Goal: Communication & Community: Answer question/provide support

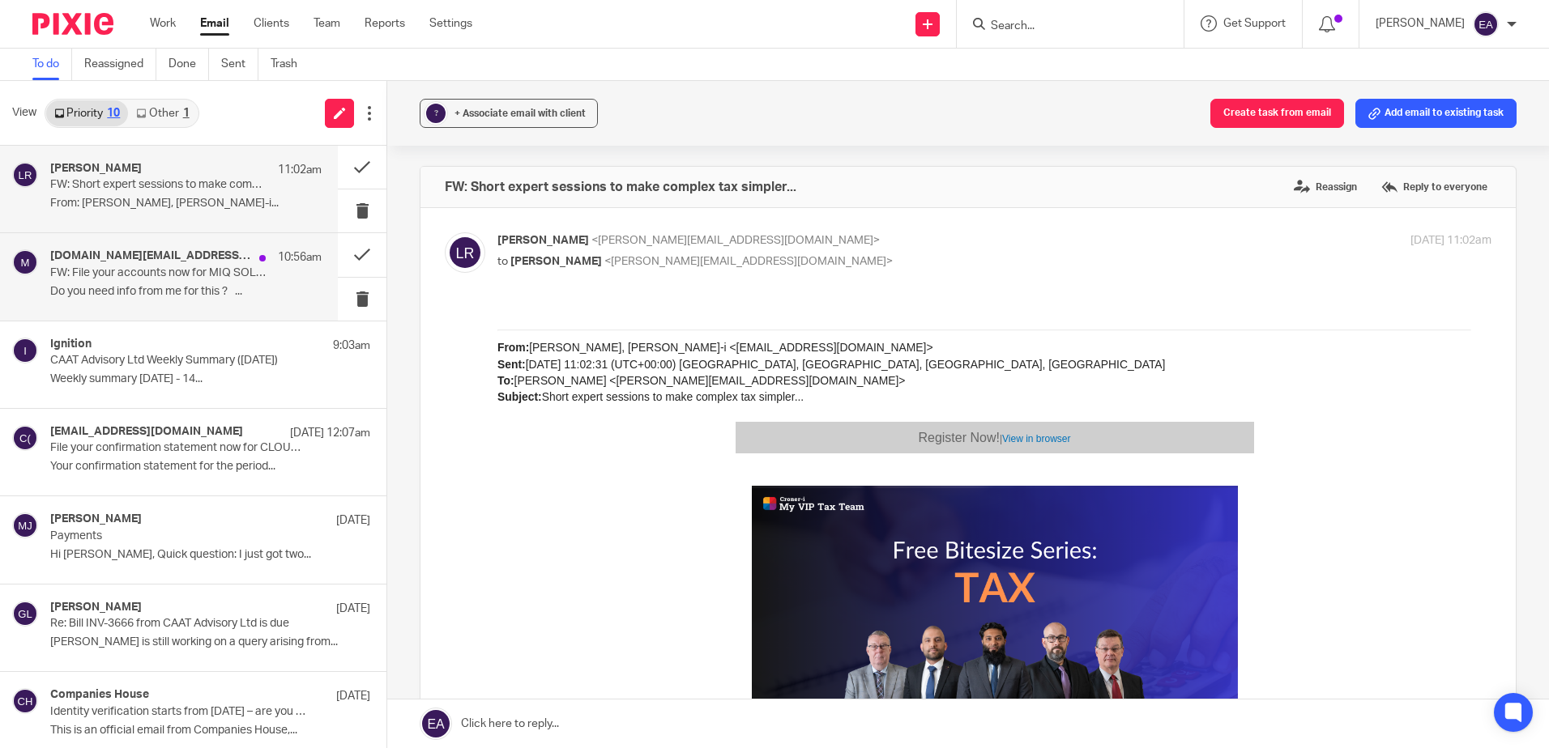
click at [221, 258] on h4 "michael.page@miqsolutions.co.uk" at bounding box center [150, 256] width 201 height 14
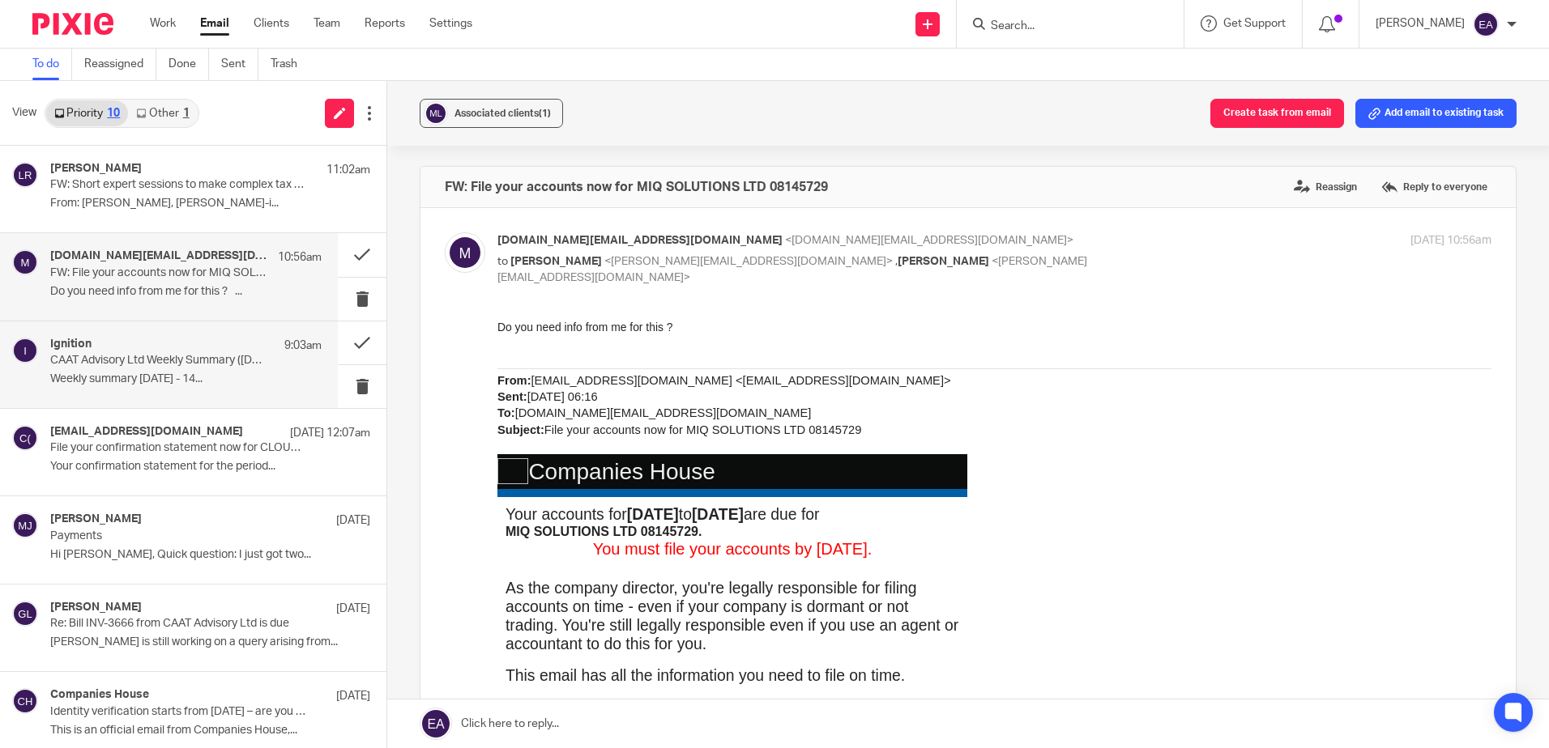
click at [158, 358] on p "CAAT Advisory Ltd Weekly Summary (15 September 2025)" at bounding box center [158, 361] width 217 height 14
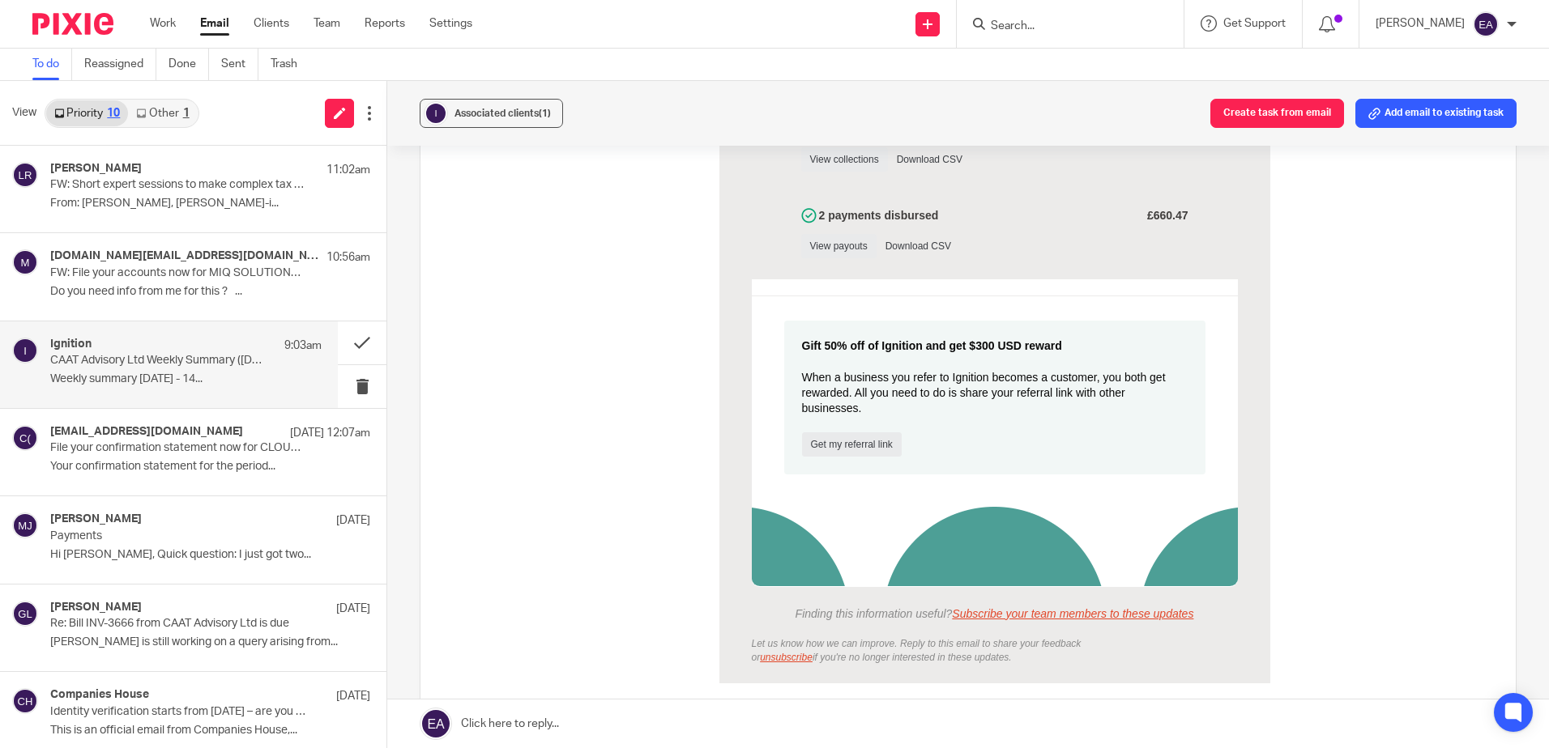
scroll to position [1149, 0]
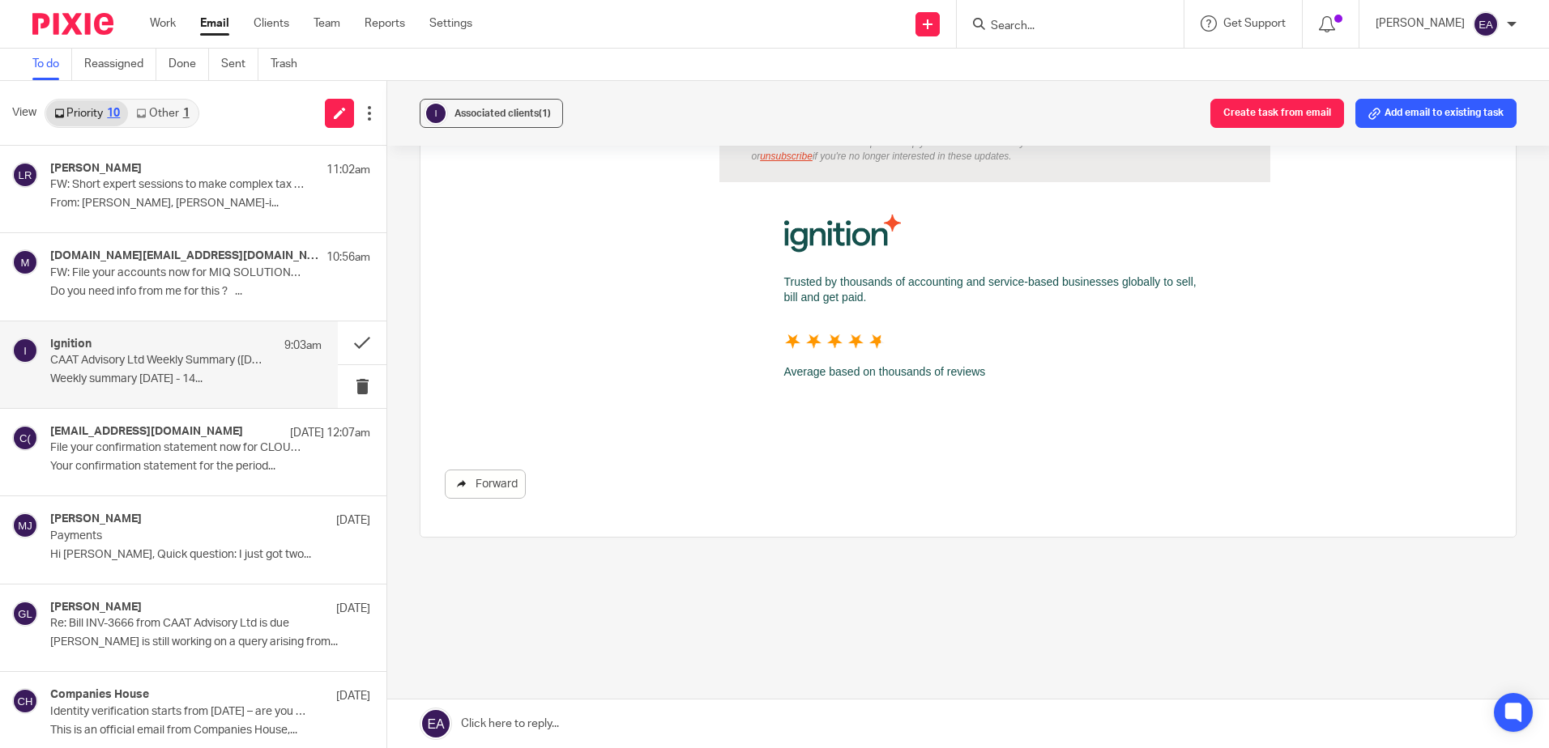
click at [485, 480] on link "Forward" at bounding box center [485, 484] width 81 height 29
click at [197, 187] on p "FW: Short expert sessions to make complex tax simpler..." at bounding box center [158, 185] width 217 height 14
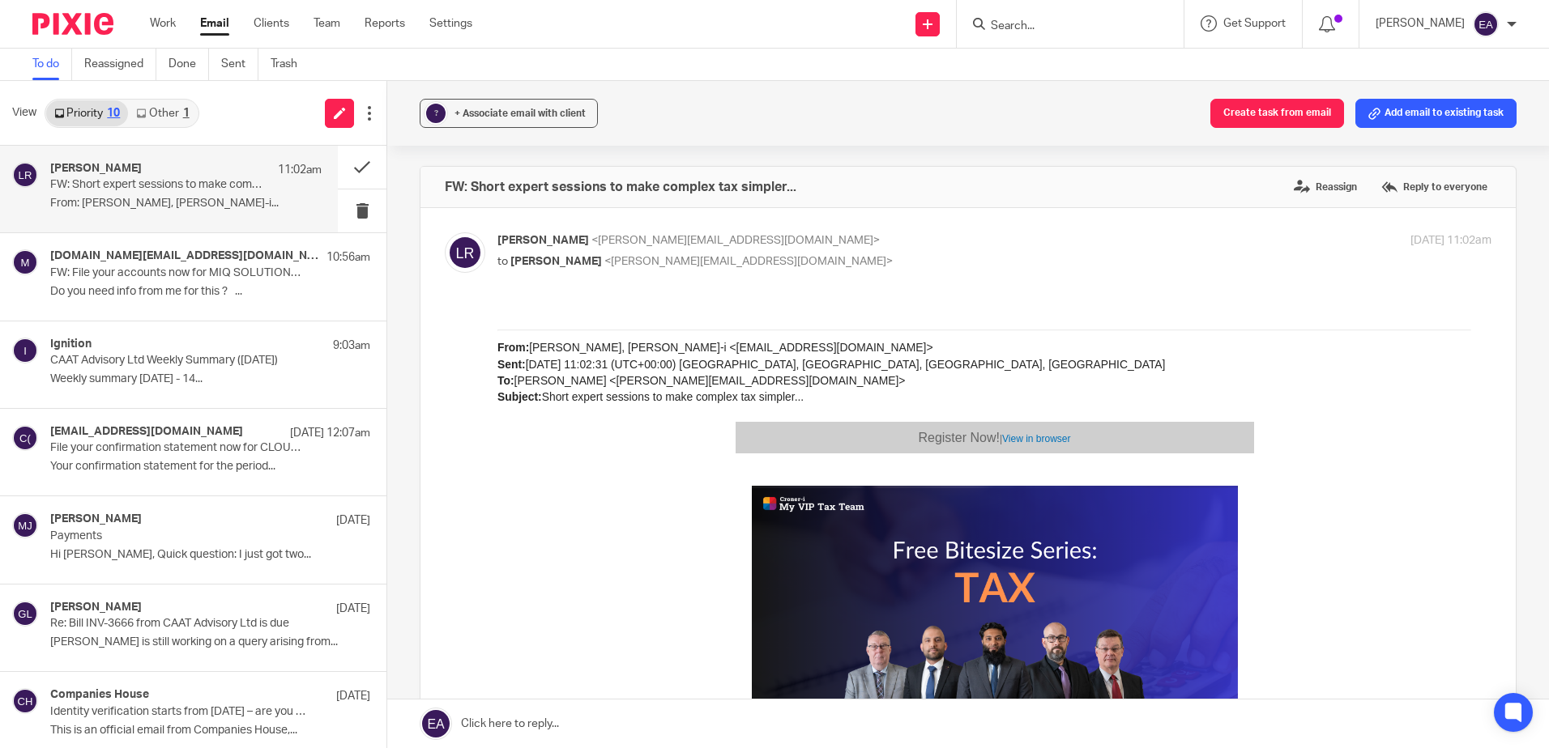
scroll to position [0, 0]
click at [352, 208] on button at bounding box center [362, 211] width 49 height 43
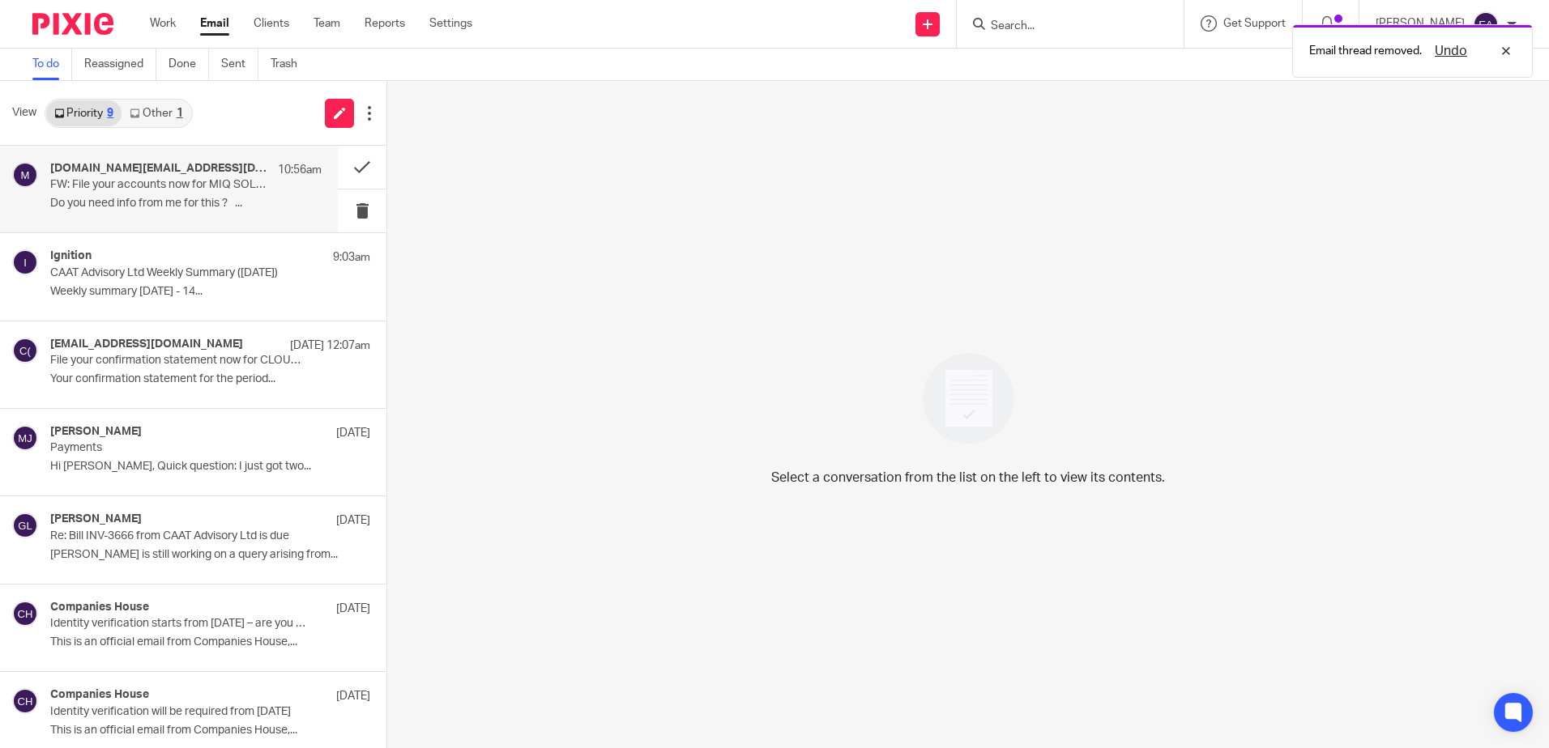
click at [87, 187] on p "FW: File your accounts now for MIQ SOLUTIONS LTD 08145729" at bounding box center [158, 185] width 217 height 14
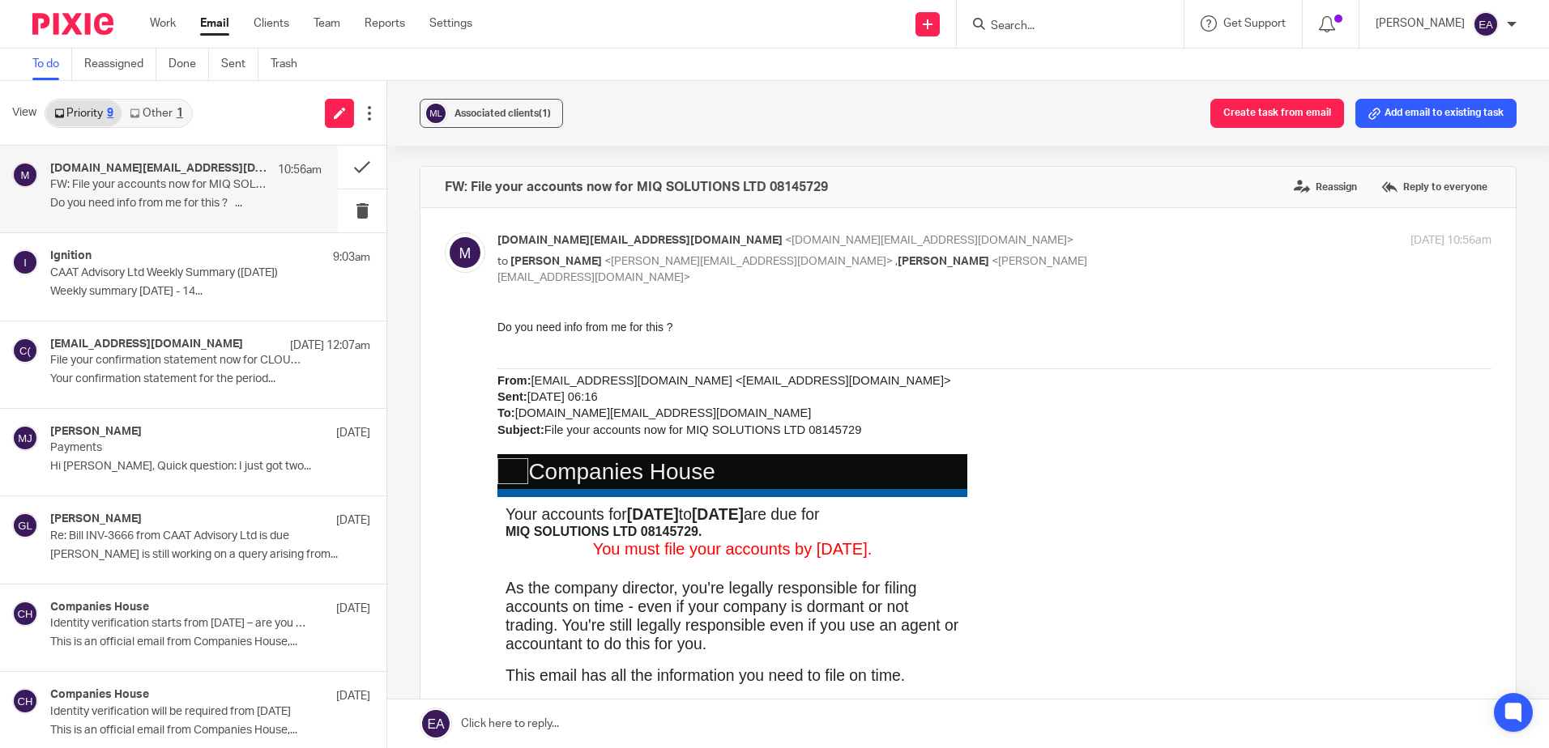
click at [153, 198] on p "Do you need info from me for this ? ..." at bounding box center [185, 204] width 271 height 14
click at [166, 108] on link "Other 1" at bounding box center [156, 113] width 69 height 26
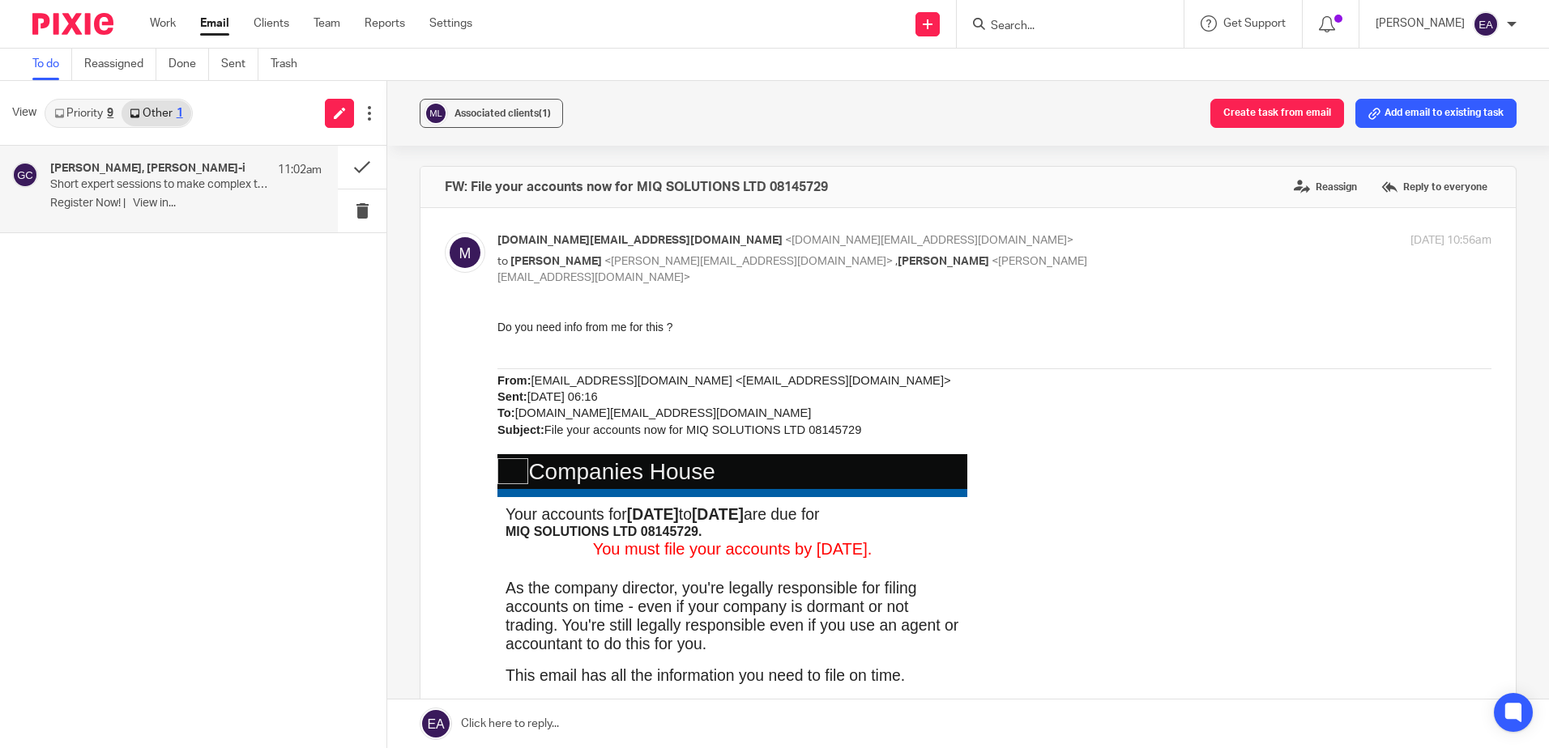
click at [156, 178] on p "Short expert sessions to make complex tax simpler..." at bounding box center [158, 185] width 217 height 14
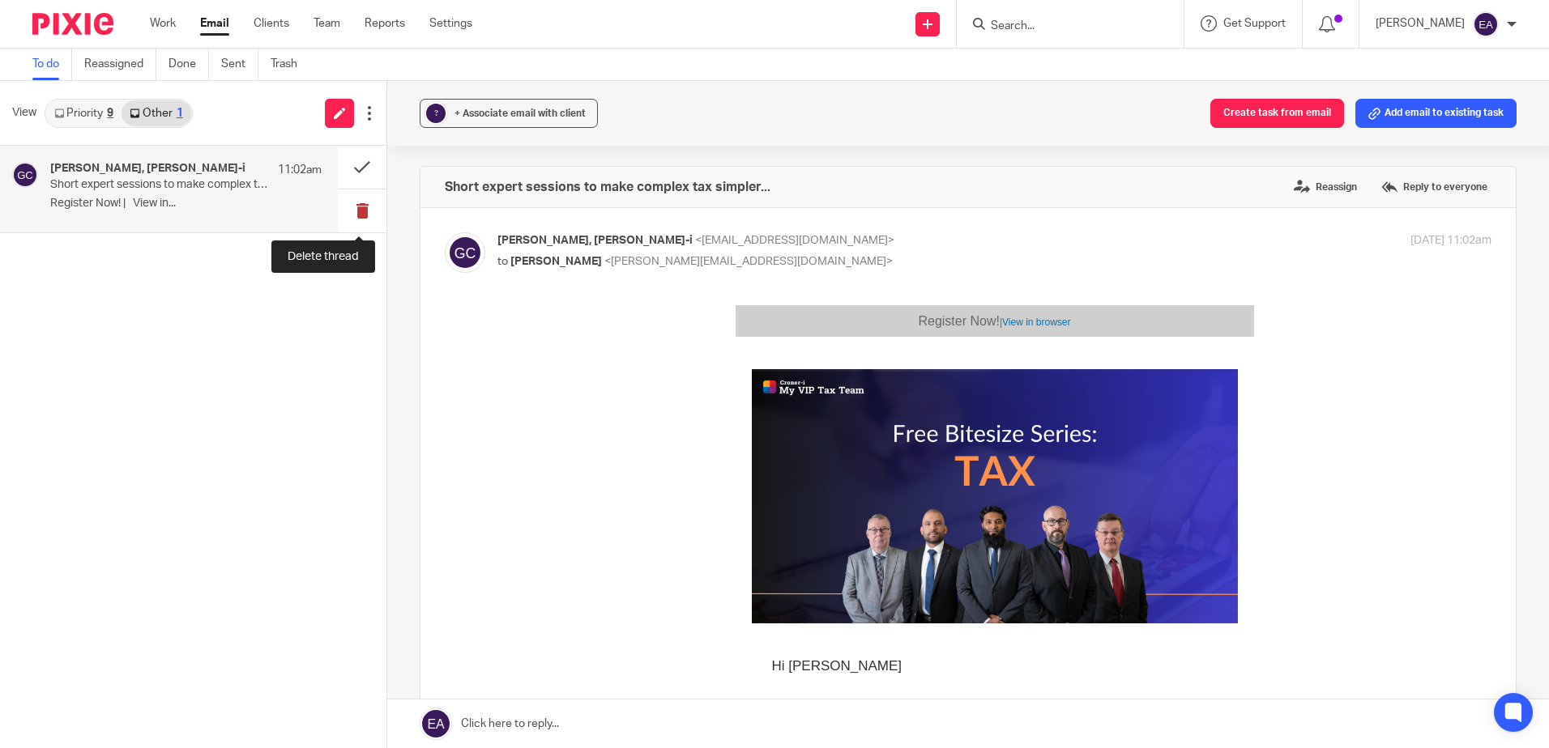
click at [358, 205] on button at bounding box center [362, 211] width 49 height 43
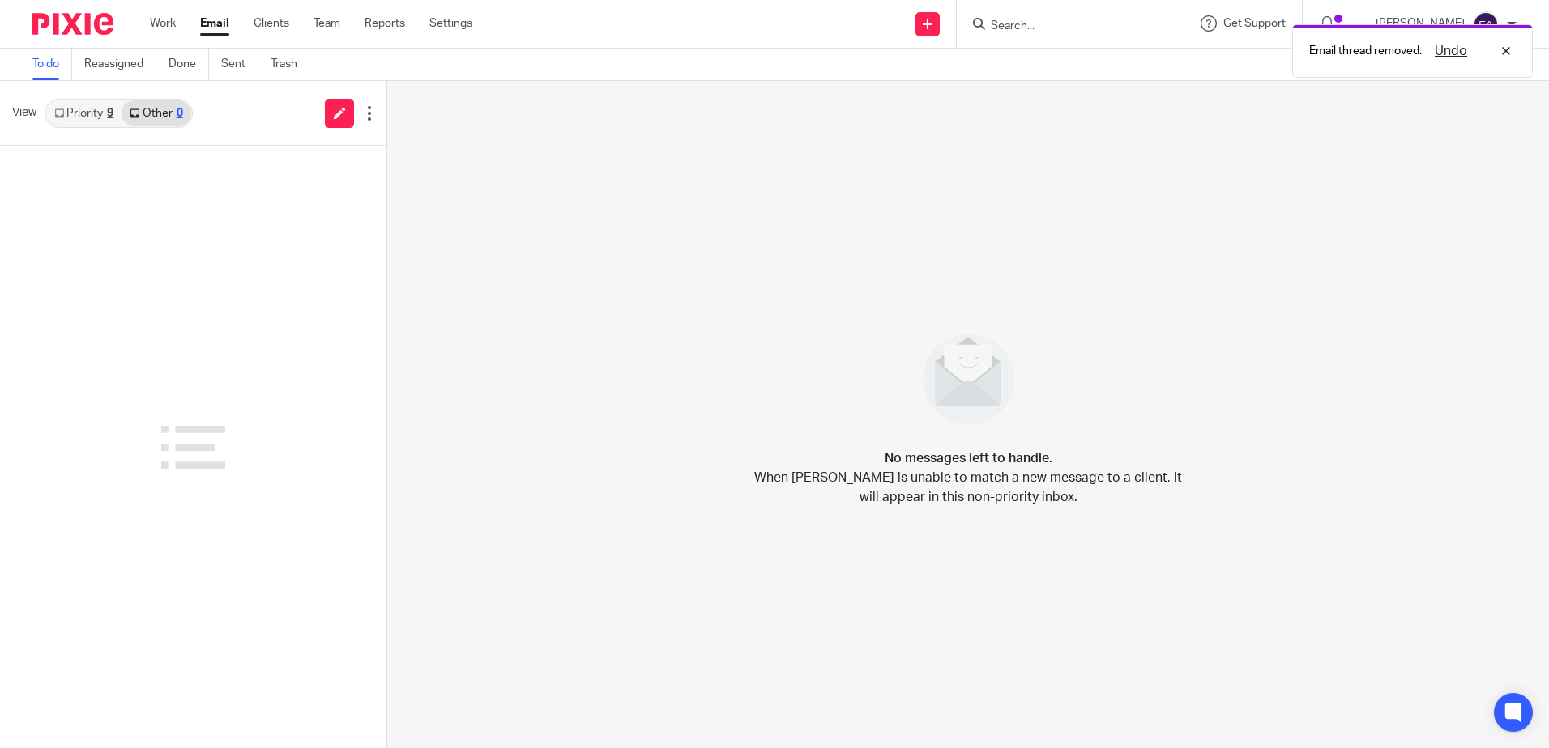
click at [94, 112] on link "Priority 9" at bounding box center [83, 113] width 75 height 26
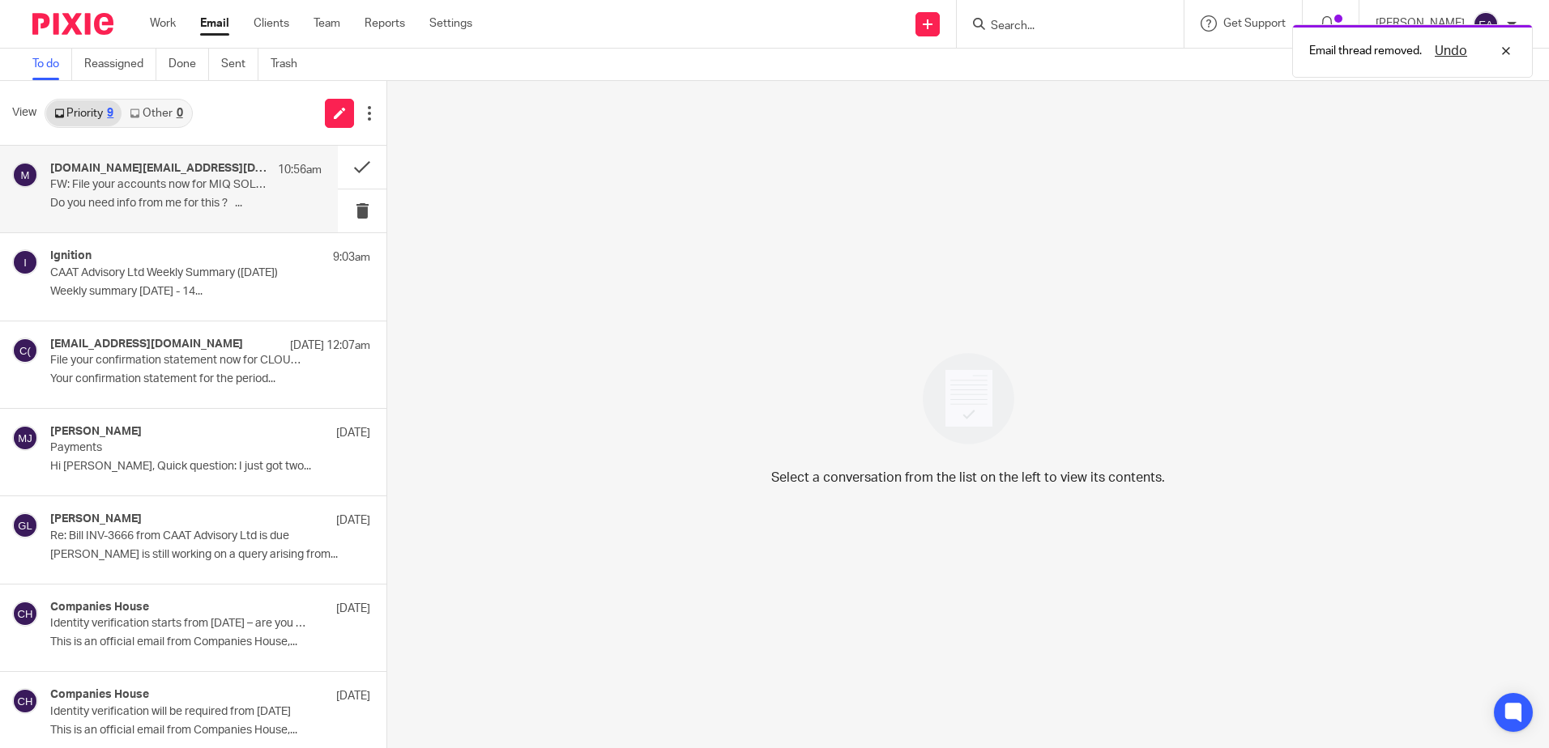
click at [128, 190] on p "FW: File your accounts now for MIQ SOLUTIONS LTD 08145729" at bounding box center [158, 185] width 217 height 14
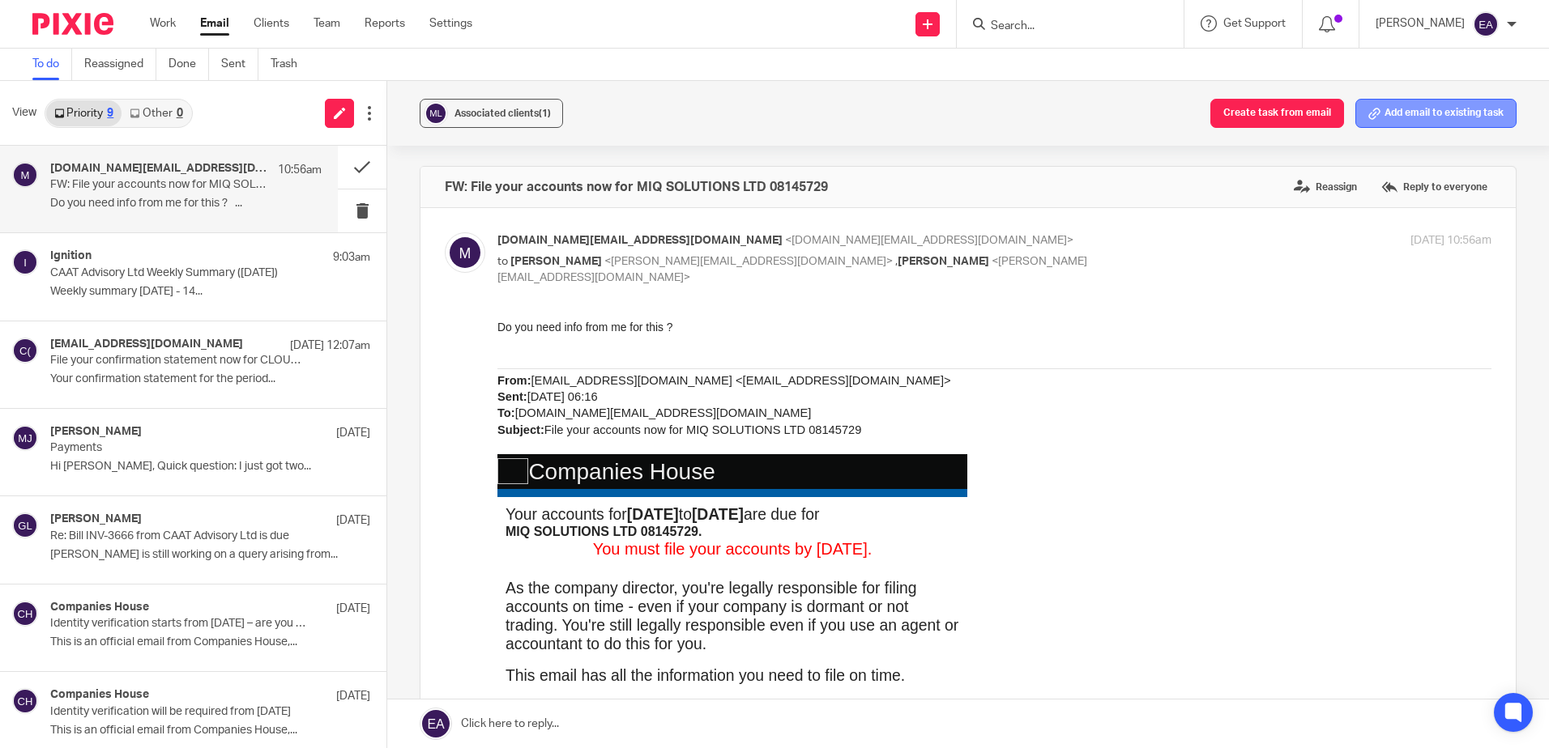
click at [1445, 113] on button "Add email to existing task" at bounding box center [1435, 113] width 161 height 29
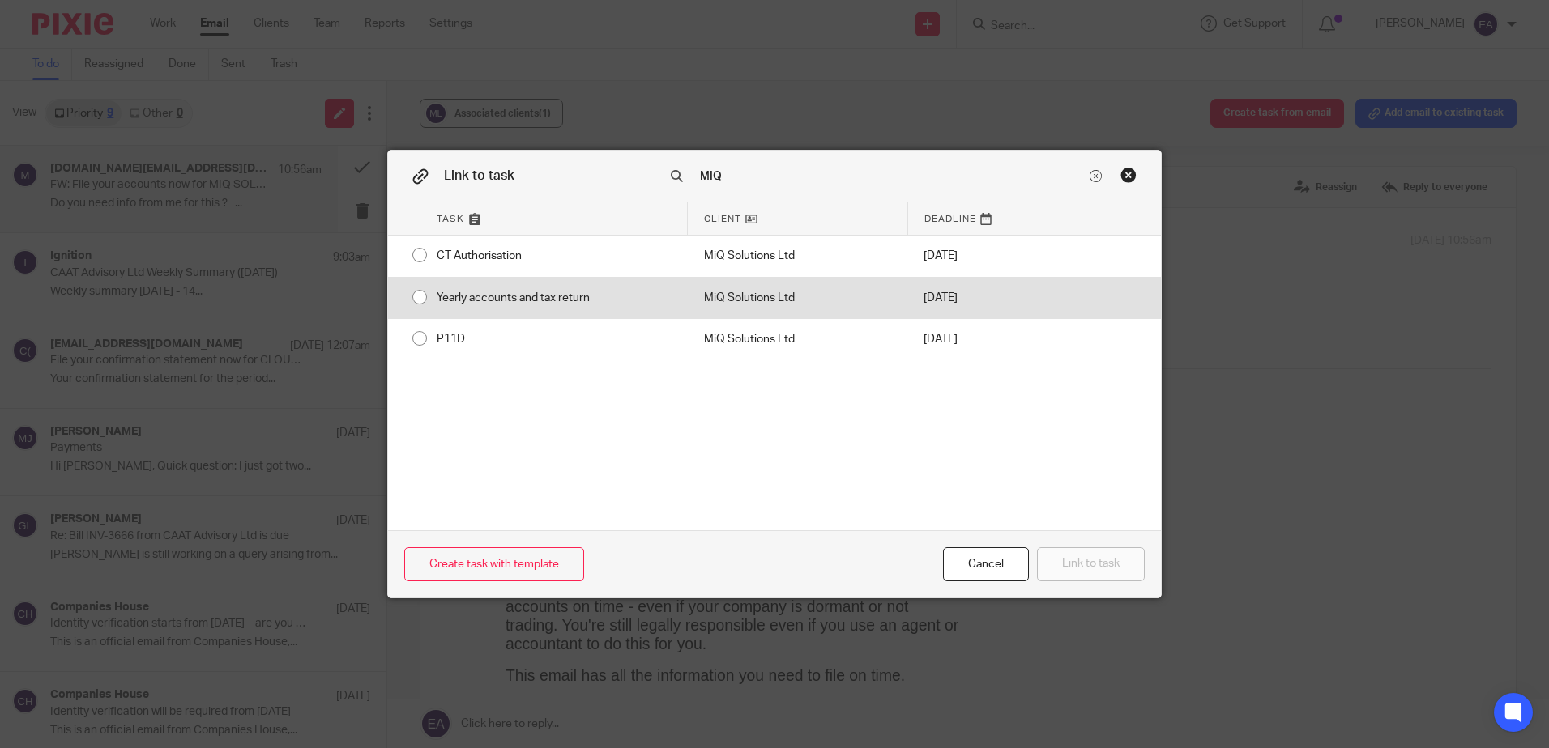
type input "MIQ"
click at [410, 299] on input "radio" at bounding box center [419, 297] width 31 height 31
radio input "false"
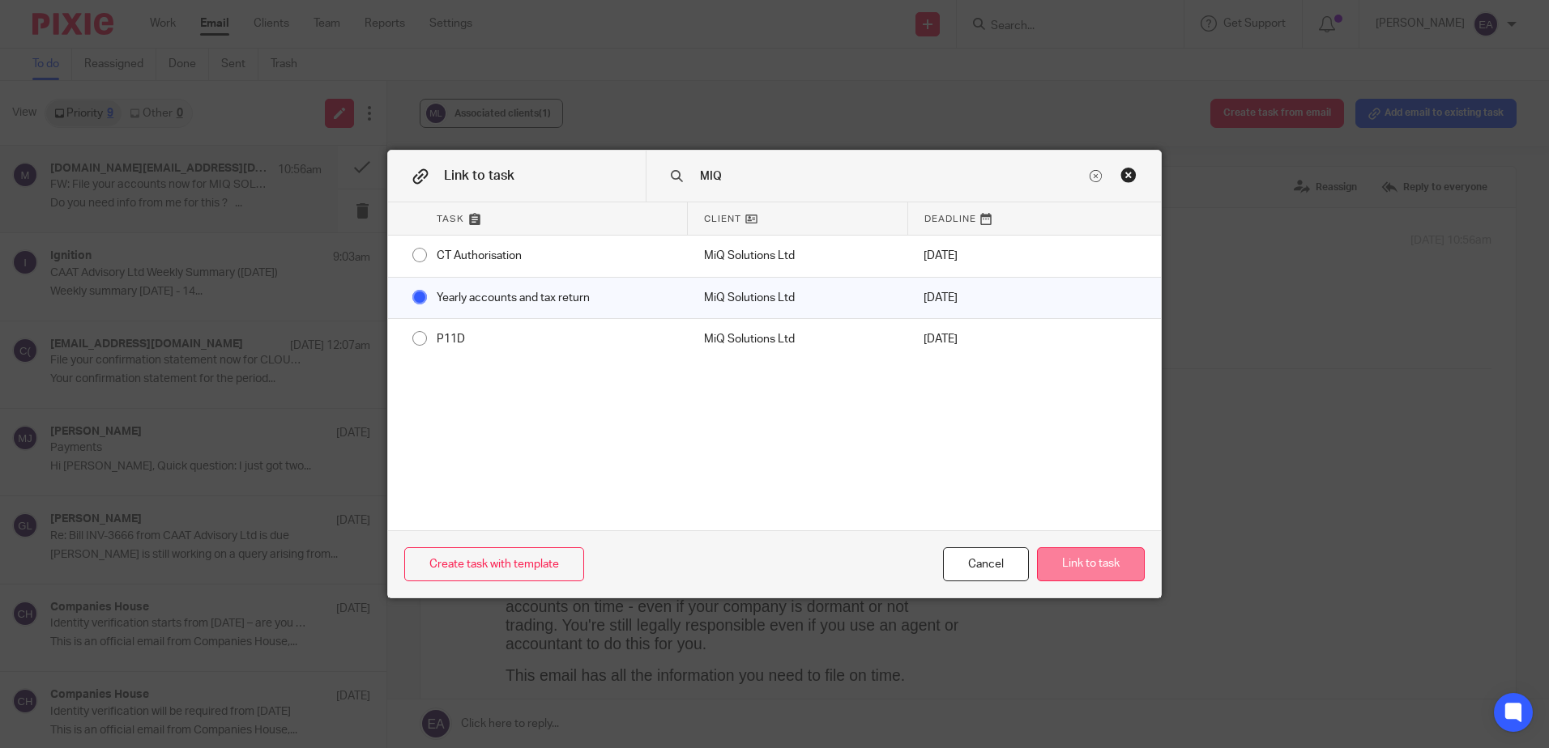
click at [1110, 563] on button "Link to task" at bounding box center [1091, 565] width 108 height 35
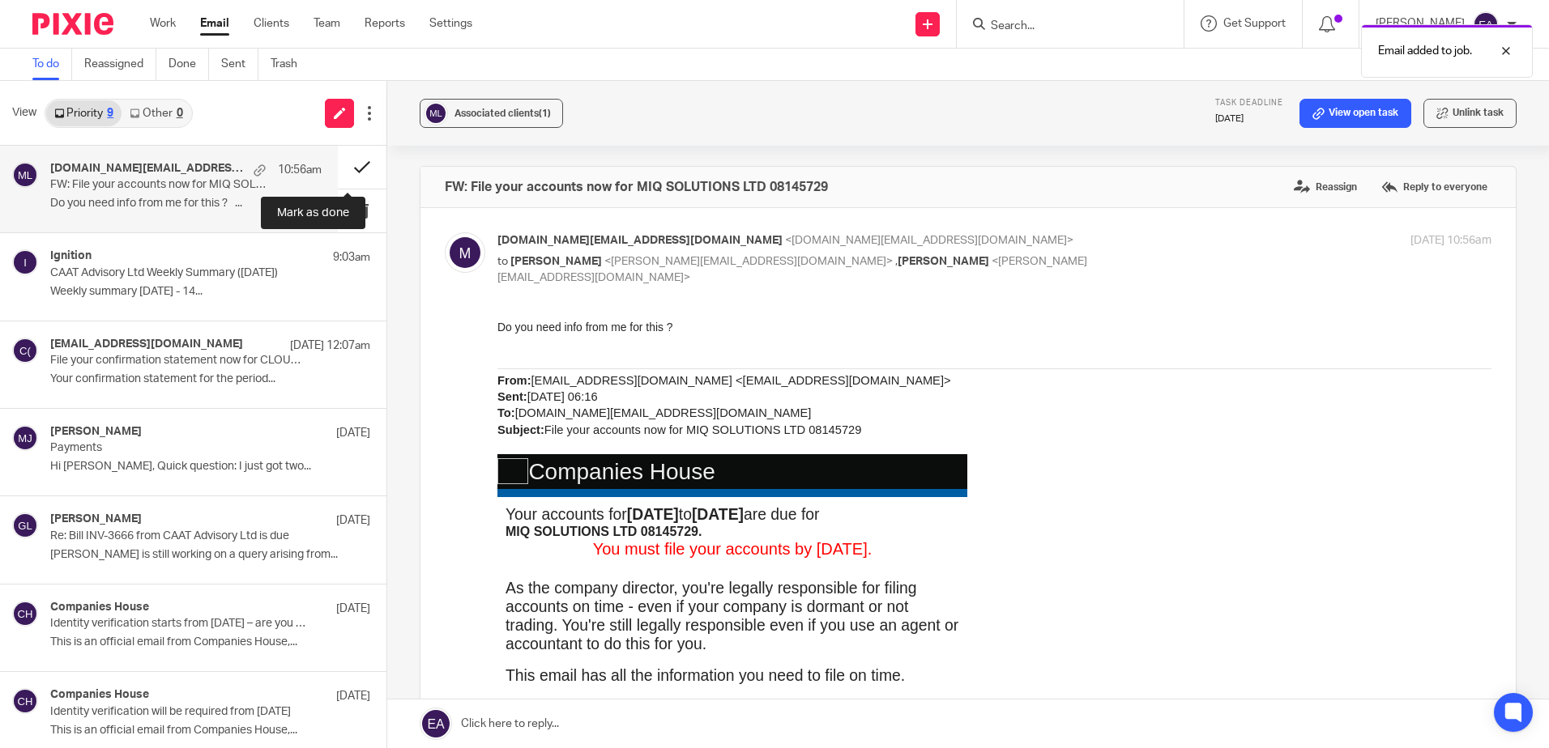
click at [348, 164] on button at bounding box center [362, 167] width 49 height 43
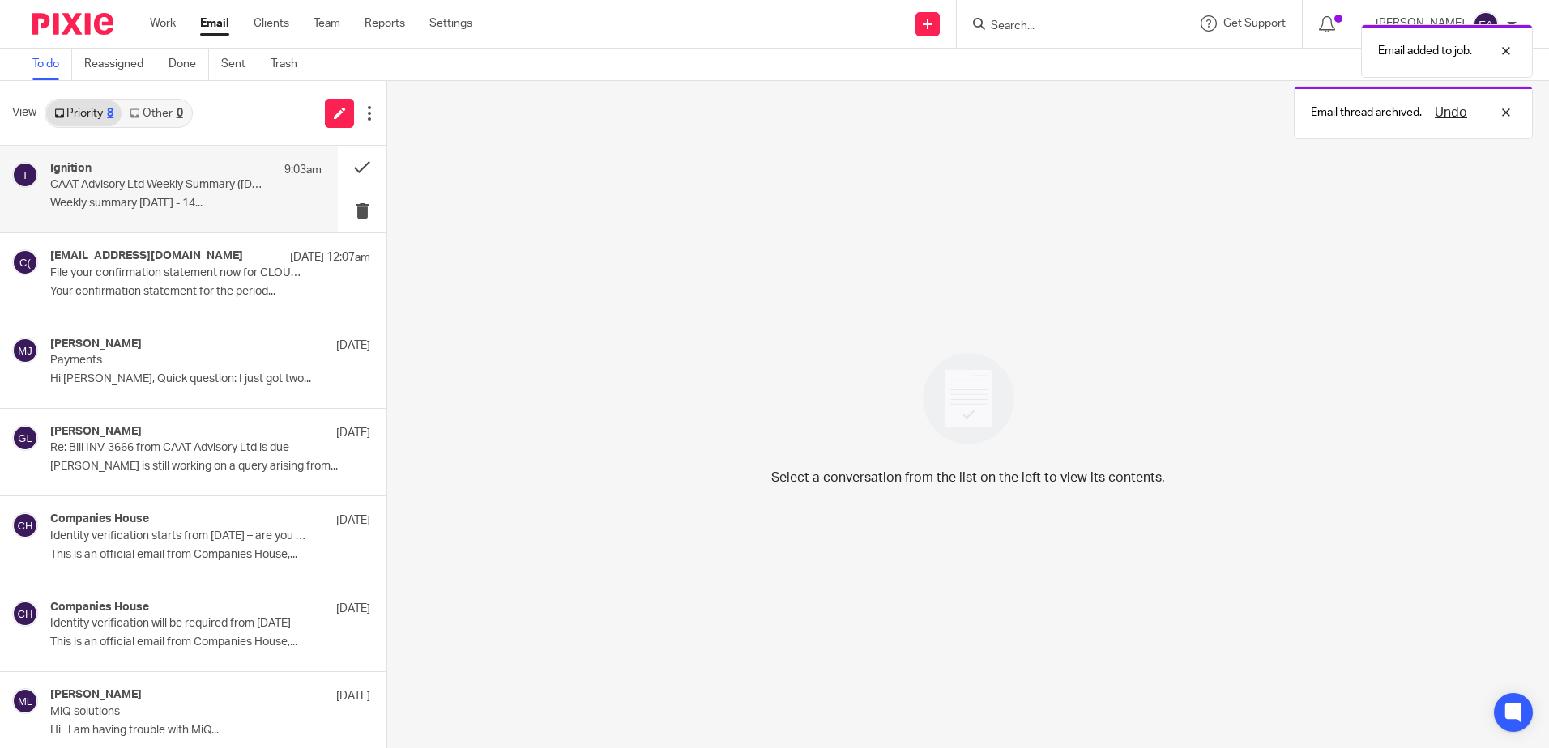
click at [129, 153] on div "Ignition 9:03am CAAT Advisory Ltd Weekly Summary (15 September 2025) Weekly sum…" at bounding box center [169, 189] width 338 height 87
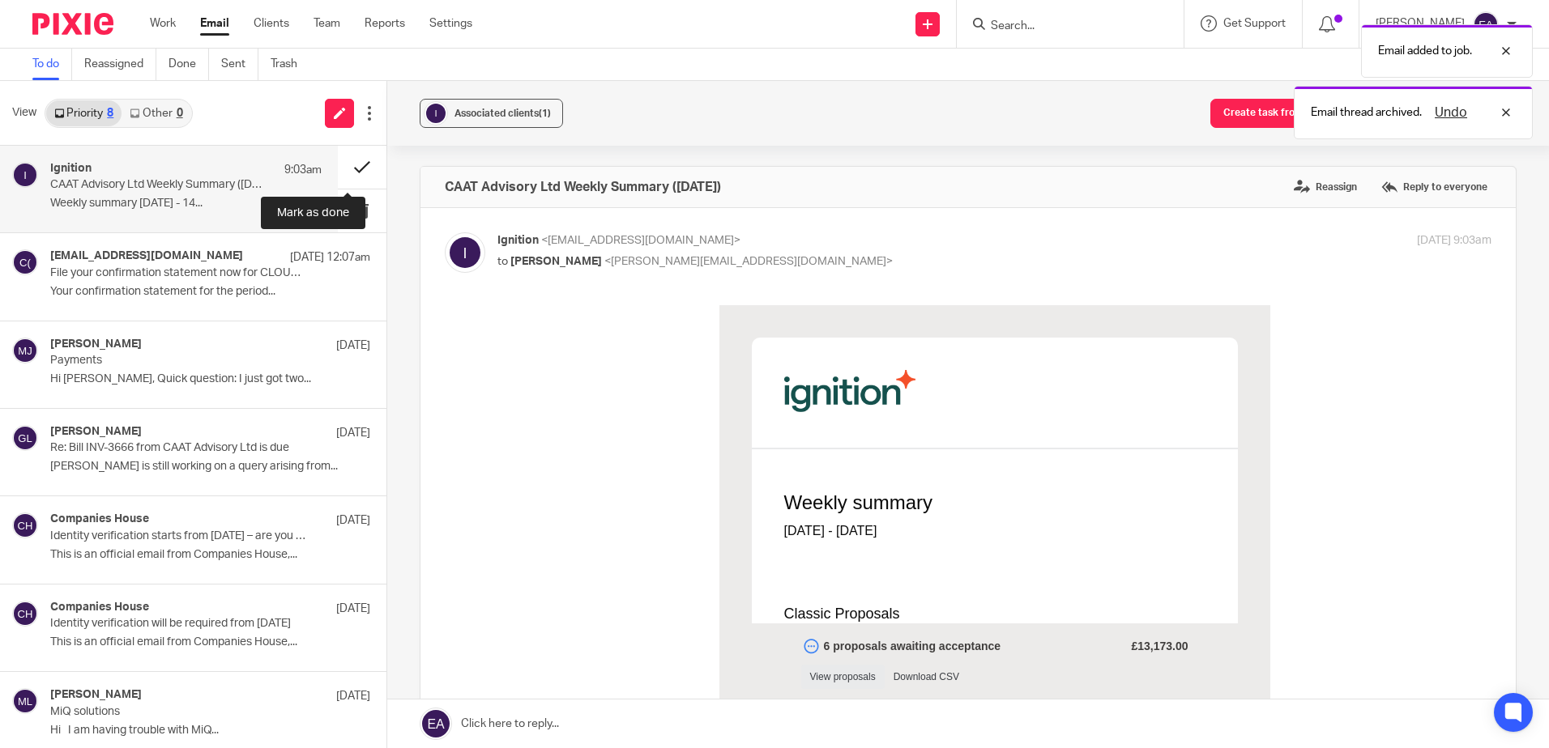
click at [355, 162] on button at bounding box center [362, 167] width 49 height 43
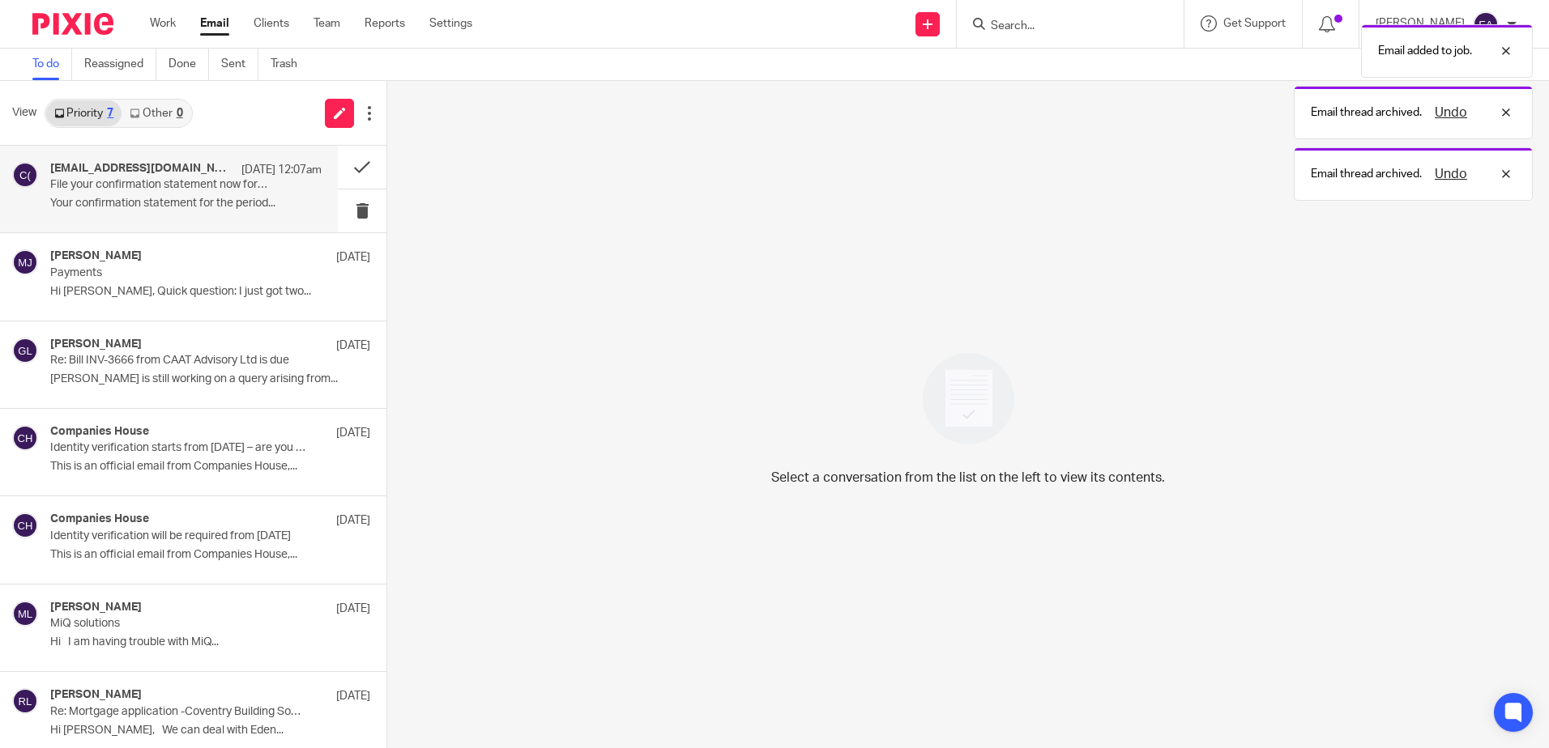
click at [69, 190] on p "File your confirmation statement now for CLOUD TAX ADVISORS LTD 11570264" at bounding box center [158, 185] width 217 height 14
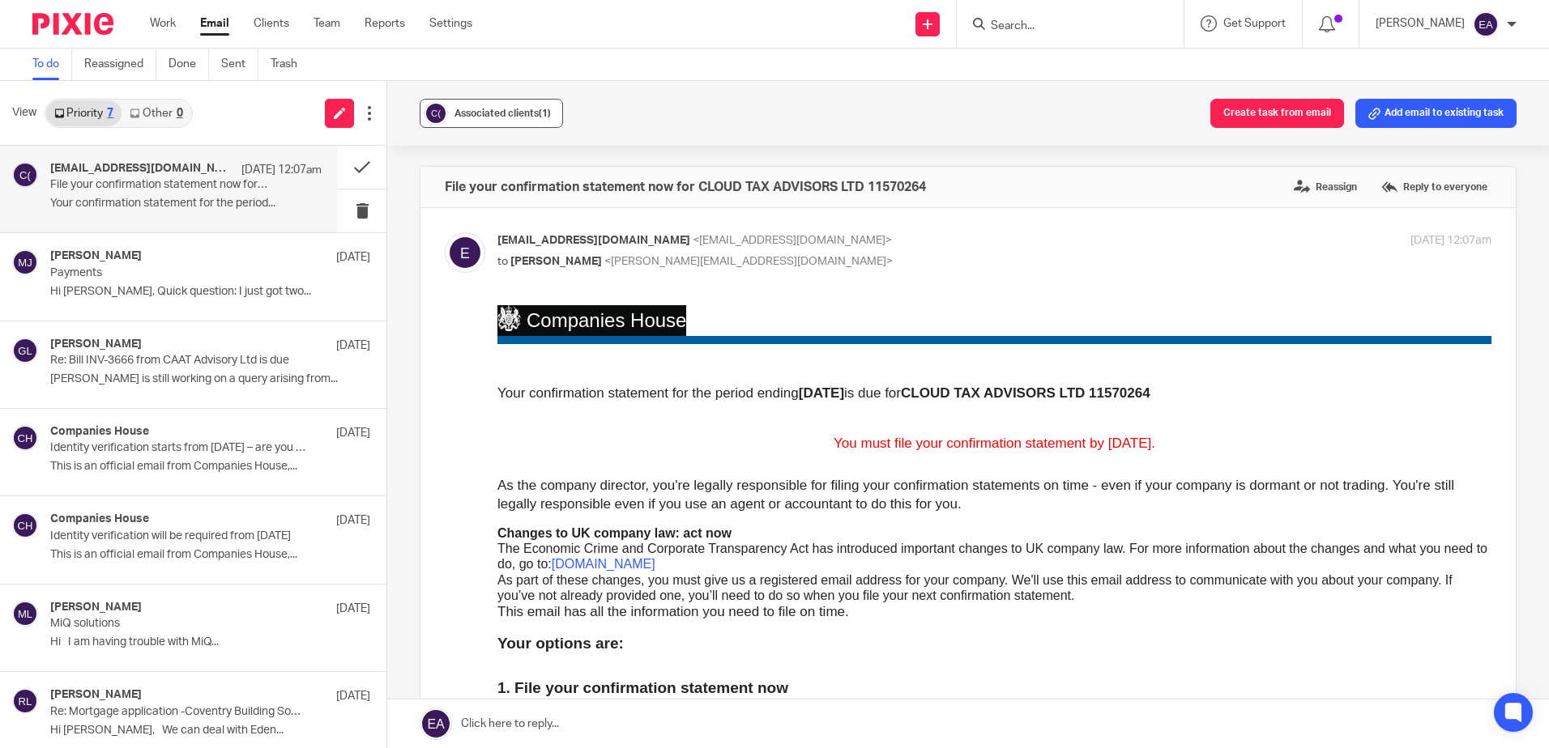
click at [516, 104] on button "Associated clients (1)" at bounding box center [491, 113] width 143 height 29
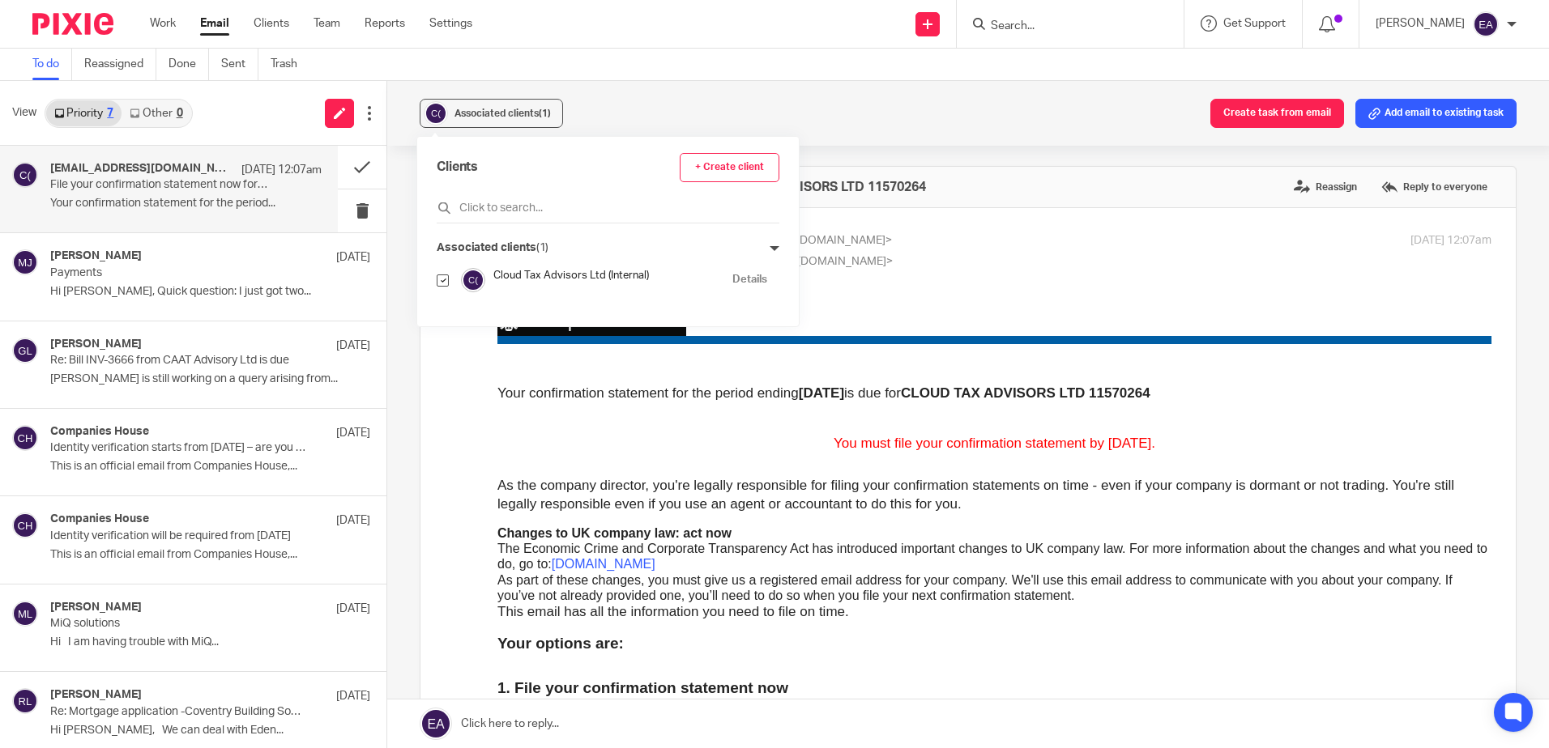
click at [732, 276] on link "Details" at bounding box center [749, 279] width 35 height 15
click at [991, 111] on div "Associated clients (1) Create task from email Add email to existing task" at bounding box center [968, 113] width 1162 height 65
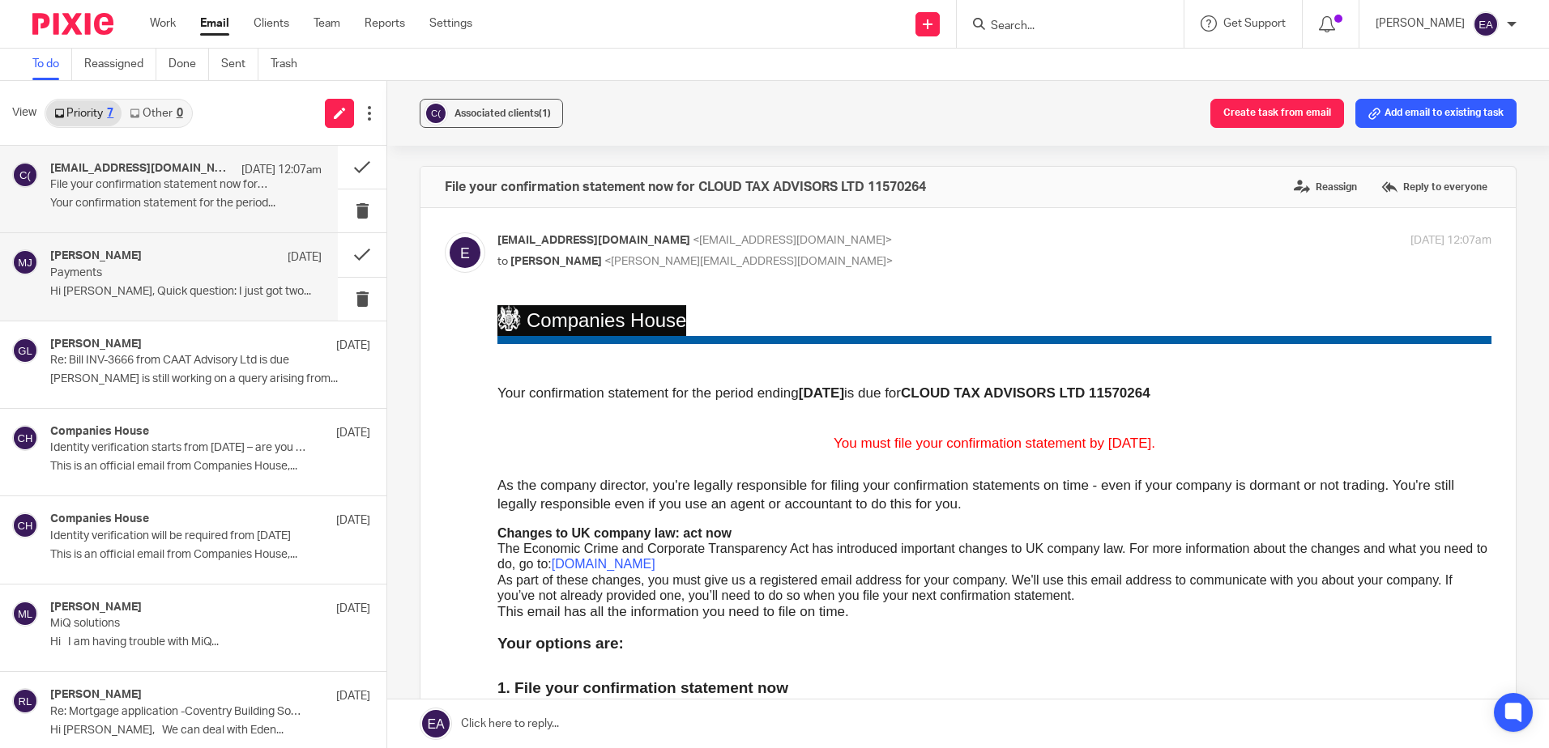
click at [171, 286] on p "Hi Elaine, Quick question: I just got two..." at bounding box center [185, 292] width 271 height 14
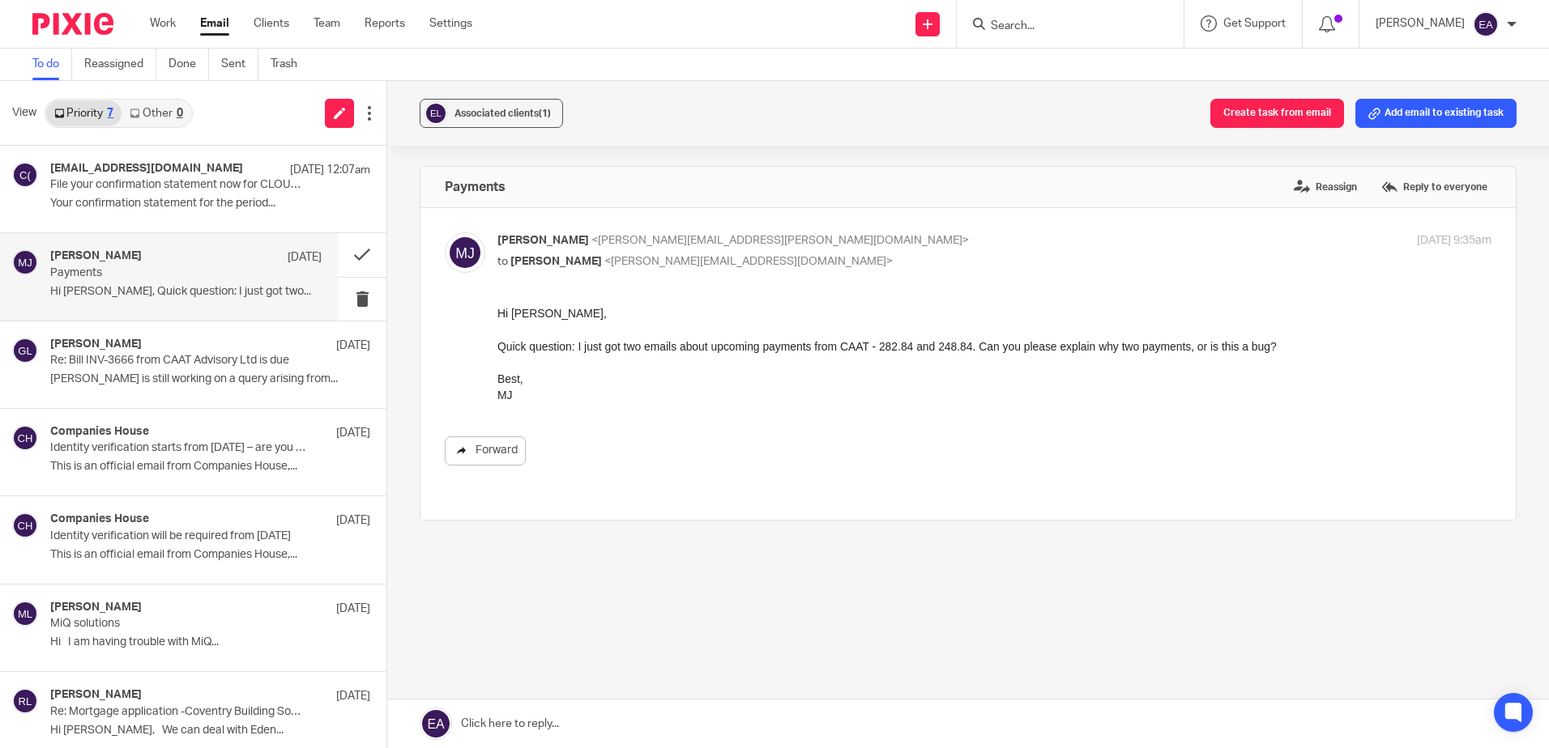
click at [486, 451] on link "Forward" at bounding box center [485, 451] width 81 height 29
click at [168, 279] on p "Payments" at bounding box center [158, 274] width 217 height 14
click at [1382, 181] on label "Reply to everyone" at bounding box center [1434, 187] width 114 height 24
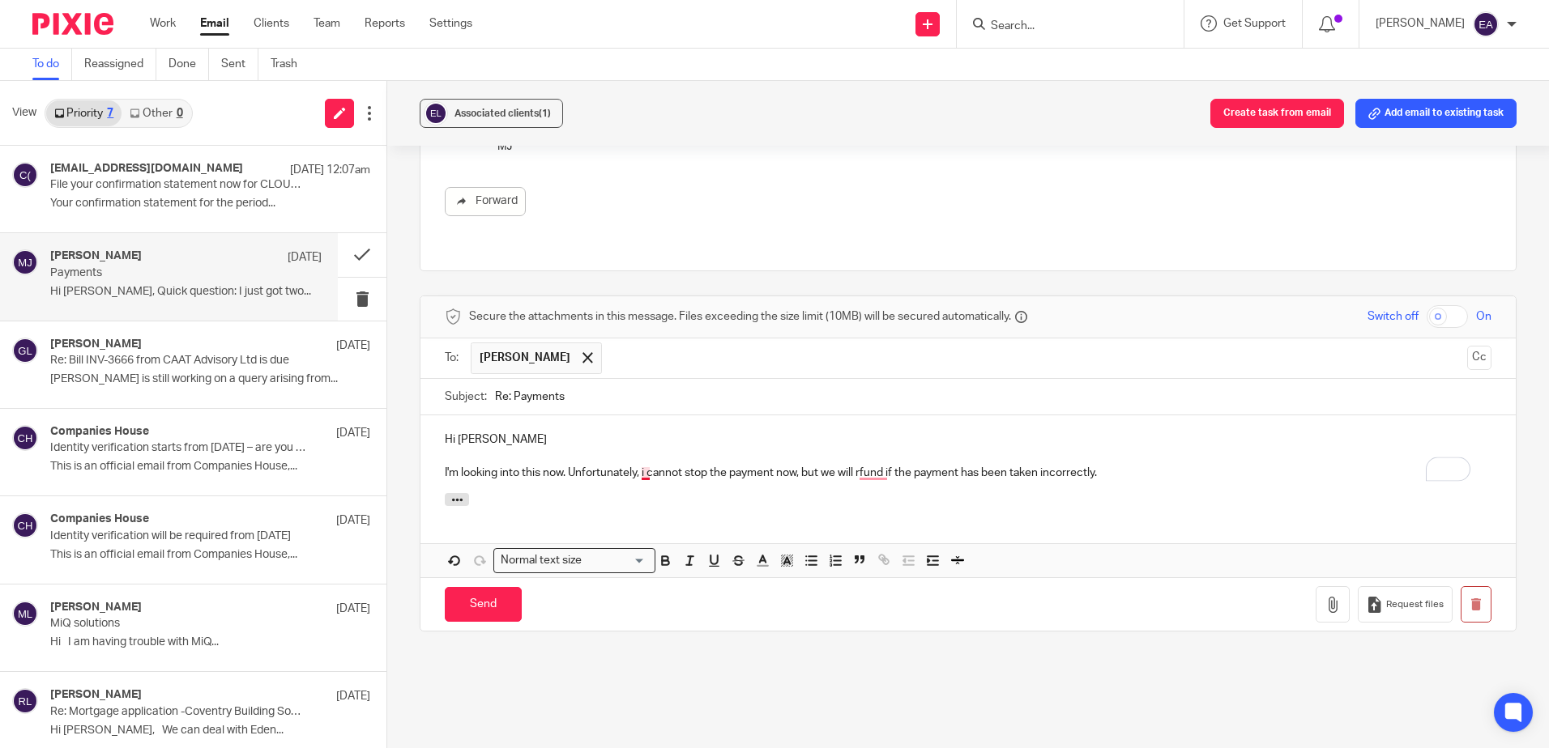
click at [644, 465] on p "I'm looking into this now. Unfortunately, i cannot stop the payment now, but we…" at bounding box center [968, 473] width 1047 height 16
click at [502, 587] on input "Send" at bounding box center [483, 604] width 77 height 35
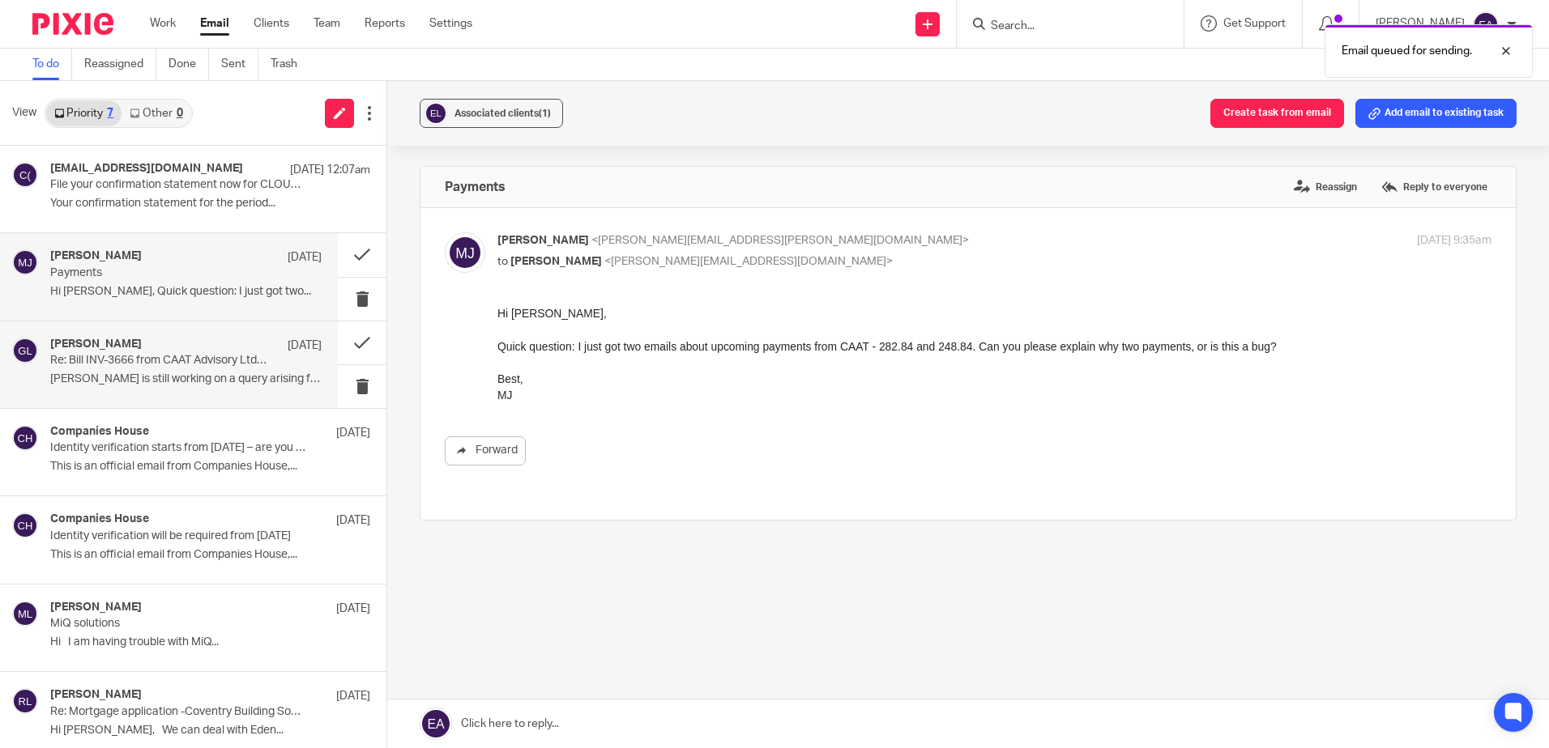
click at [177, 359] on p "Re: Bill INV-3666 from CAAT Advisory Ltd is due" at bounding box center [158, 361] width 217 height 14
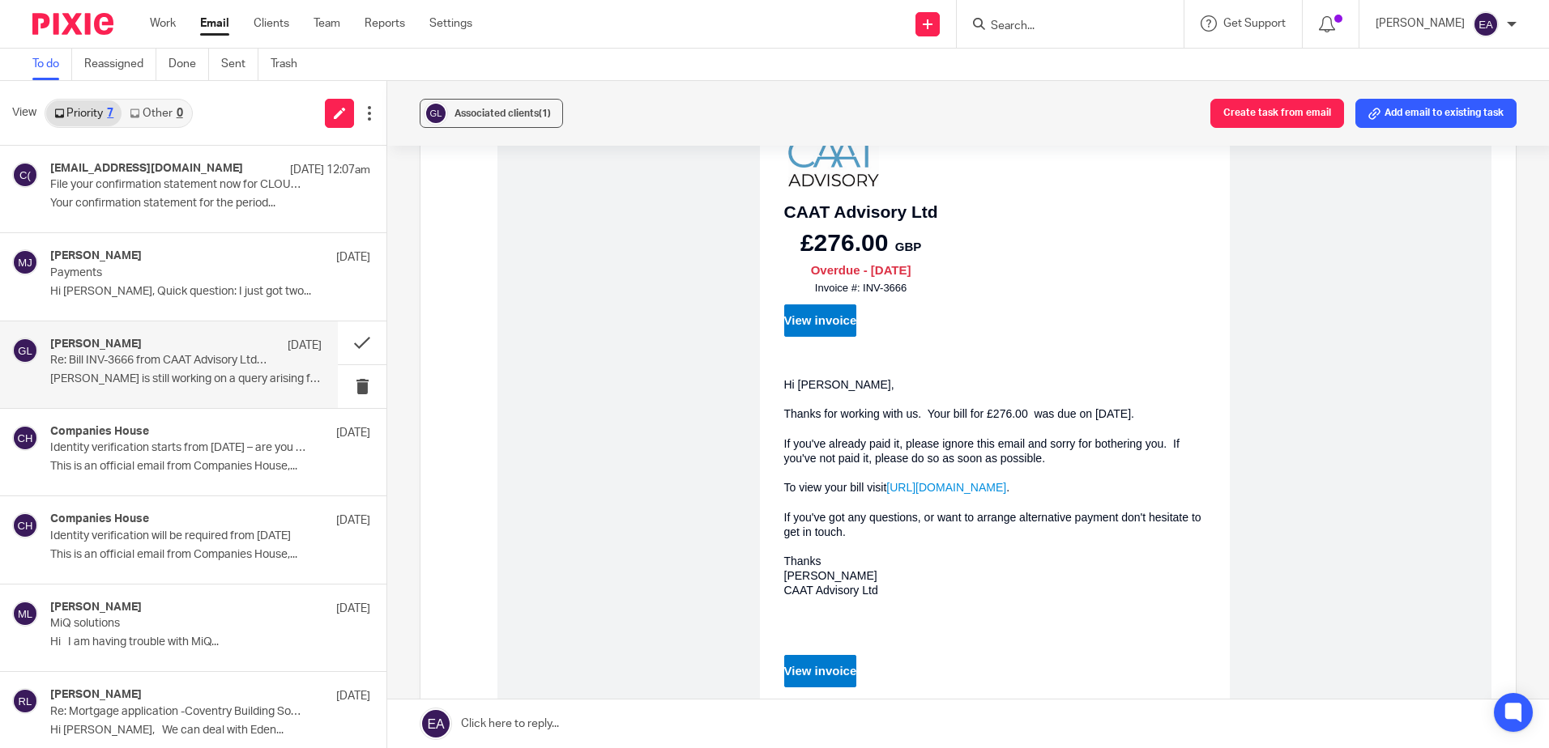
scroll to position [243, 0]
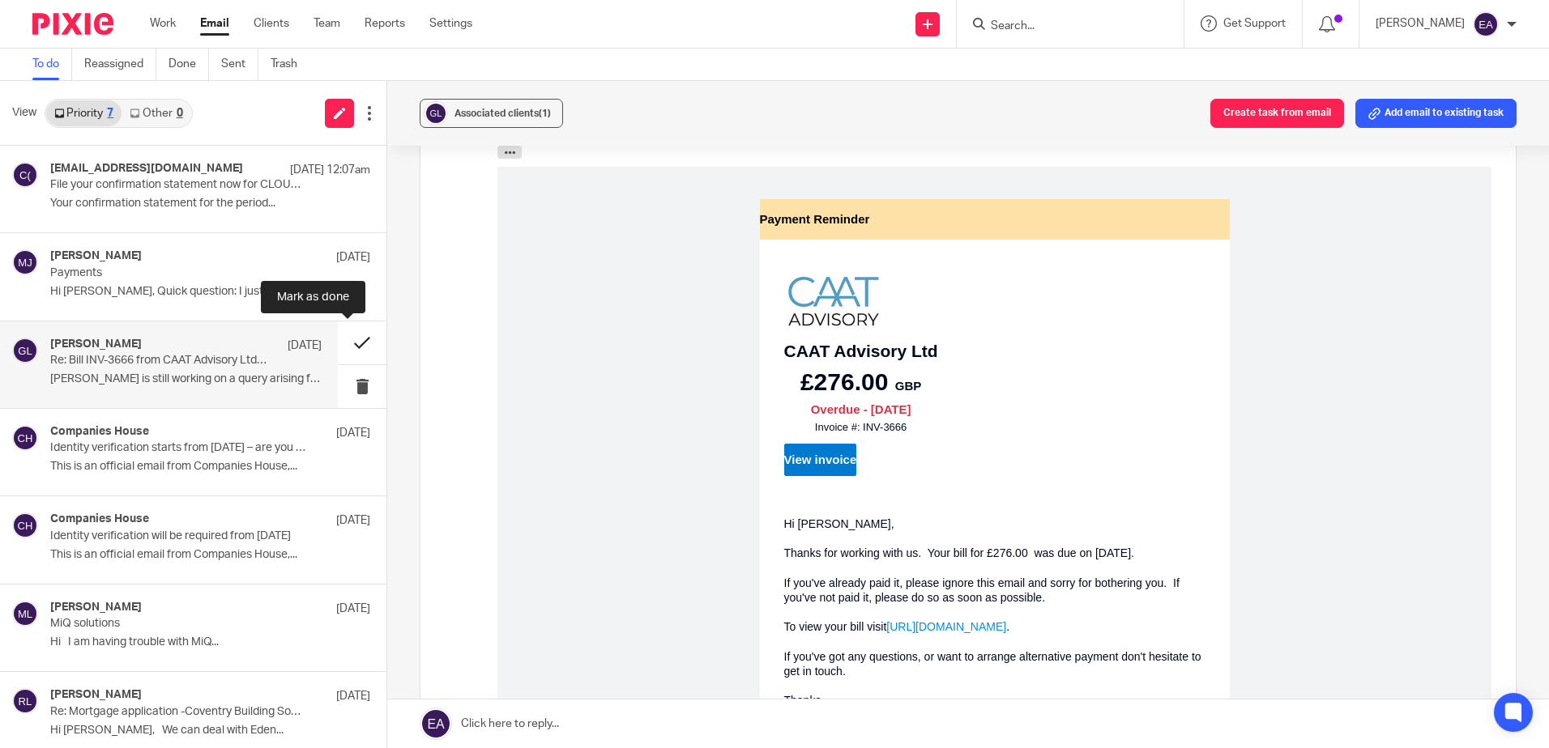
click at [344, 343] on button at bounding box center [362, 343] width 49 height 43
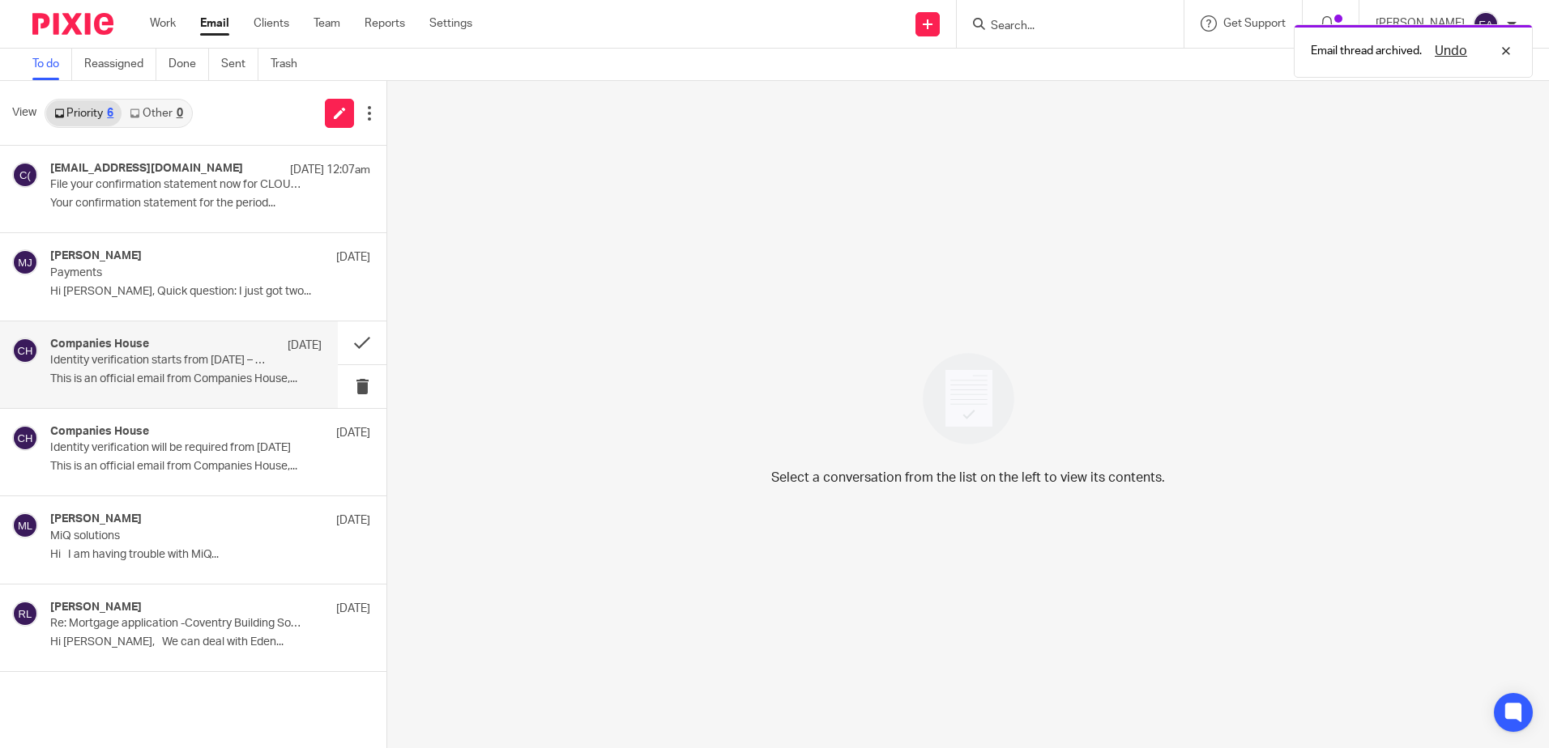
click at [104, 352] on div "Companies House 4 Sep" at bounding box center [185, 346] width 271 height 16
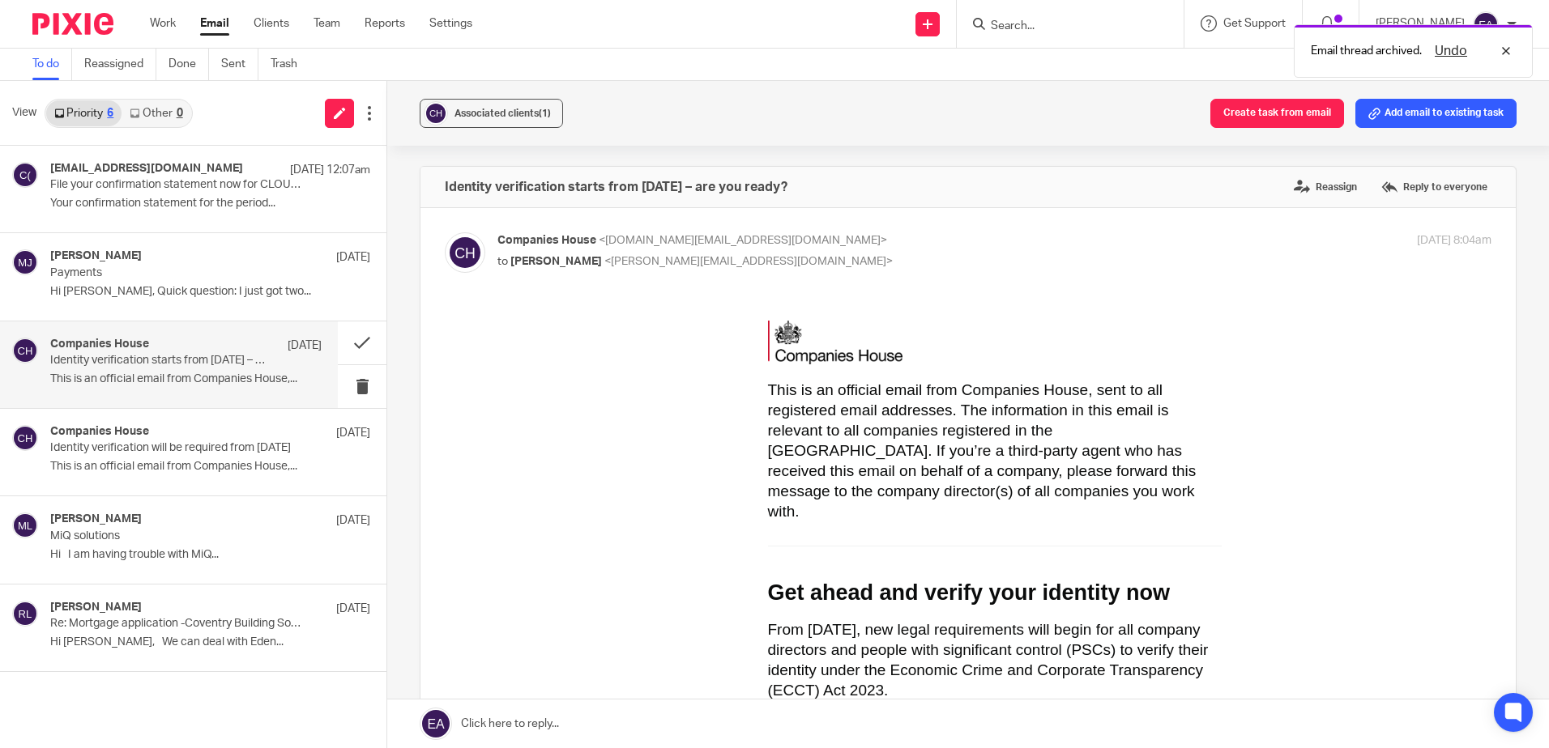
scroll to position [0, 0]
click at [148, 432] on div "Companies House 7 Aug" at bounding box center [185, 433] width 271 height 16
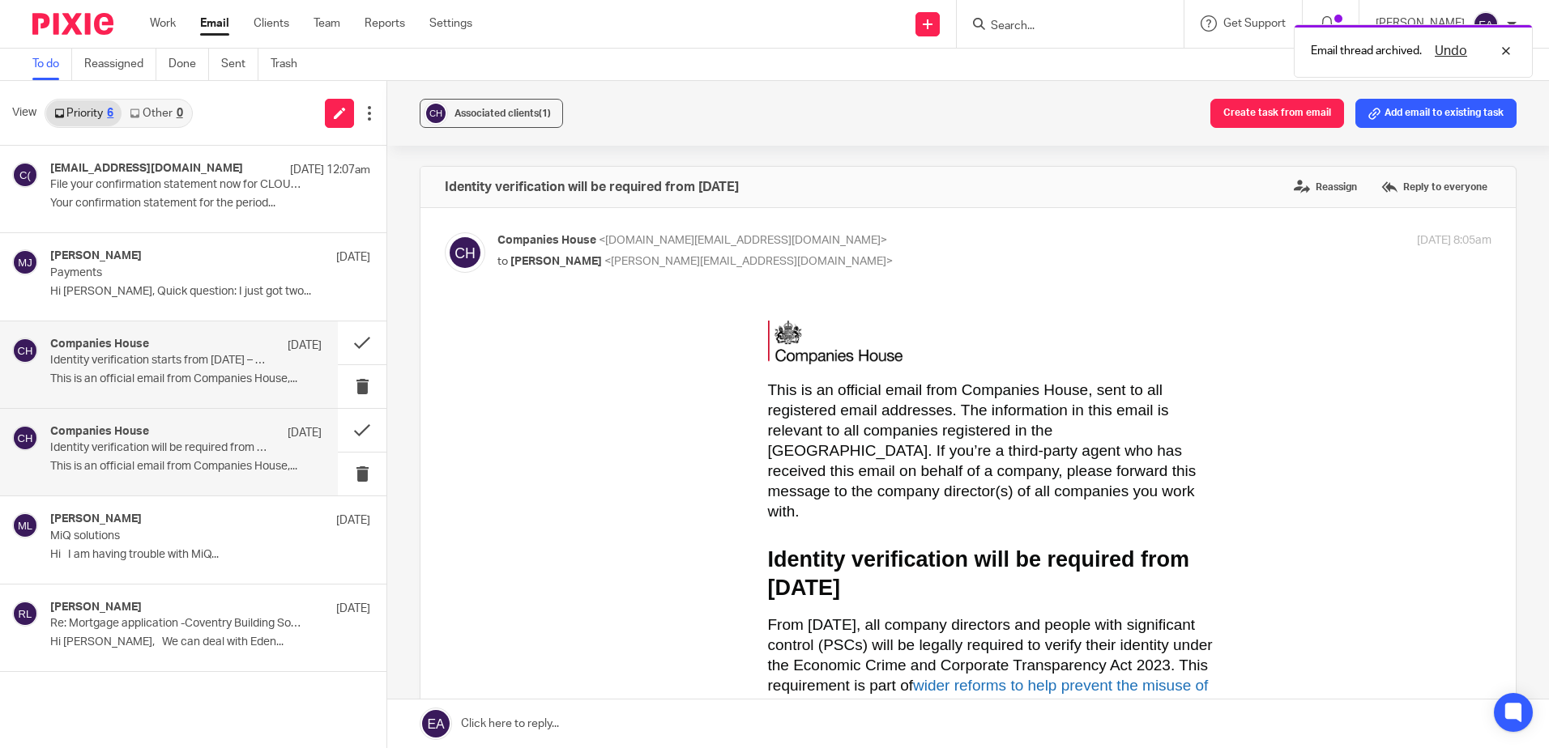
click at [228, 368] on p "Identity verification starts from 18 November 2025 – are you ready?" at bounding box center [158, 361] width 217 height 14
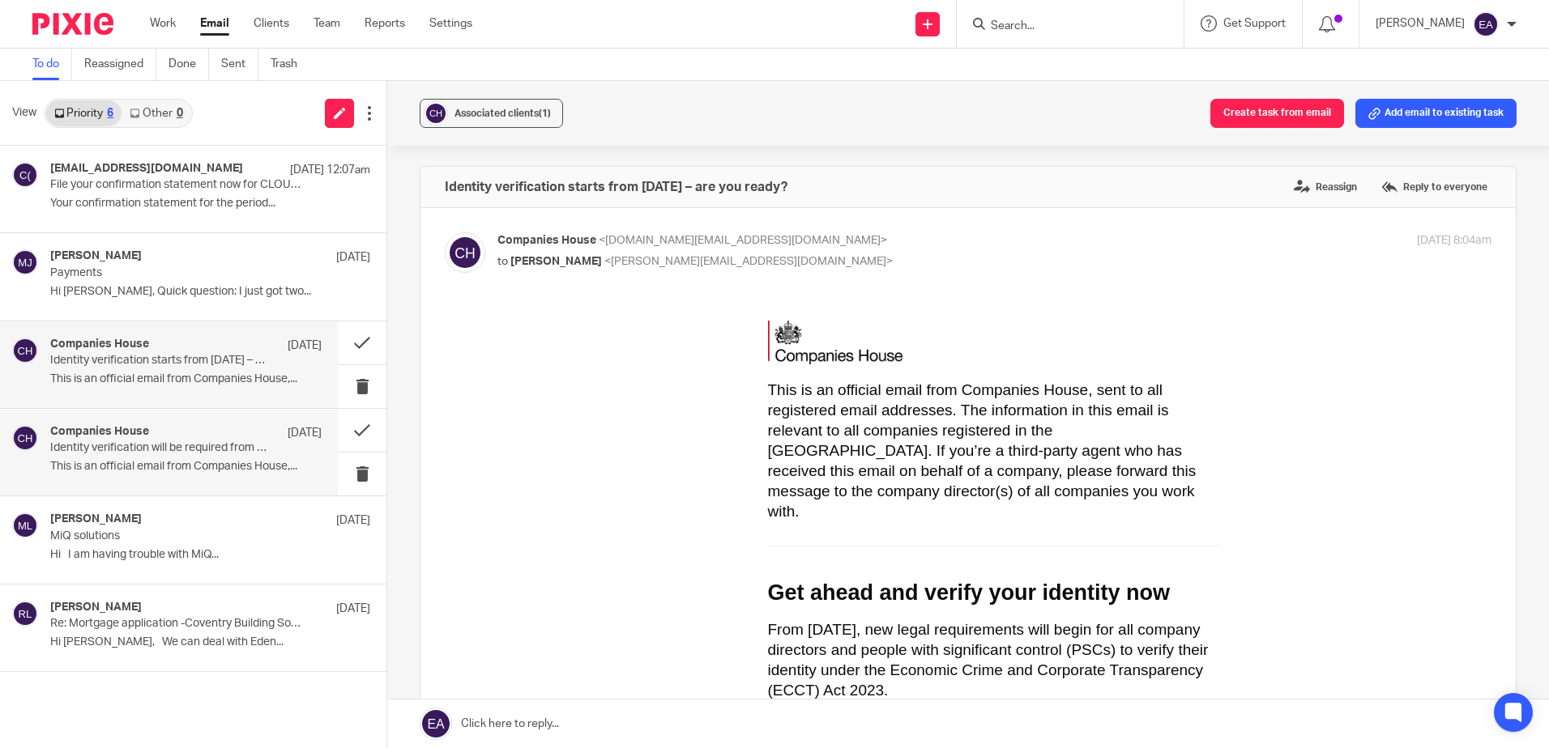
click at [222, 444] on p "Identity verification will be required from 18 November 2025" at bounding box center [158, 448] width 217 height 14
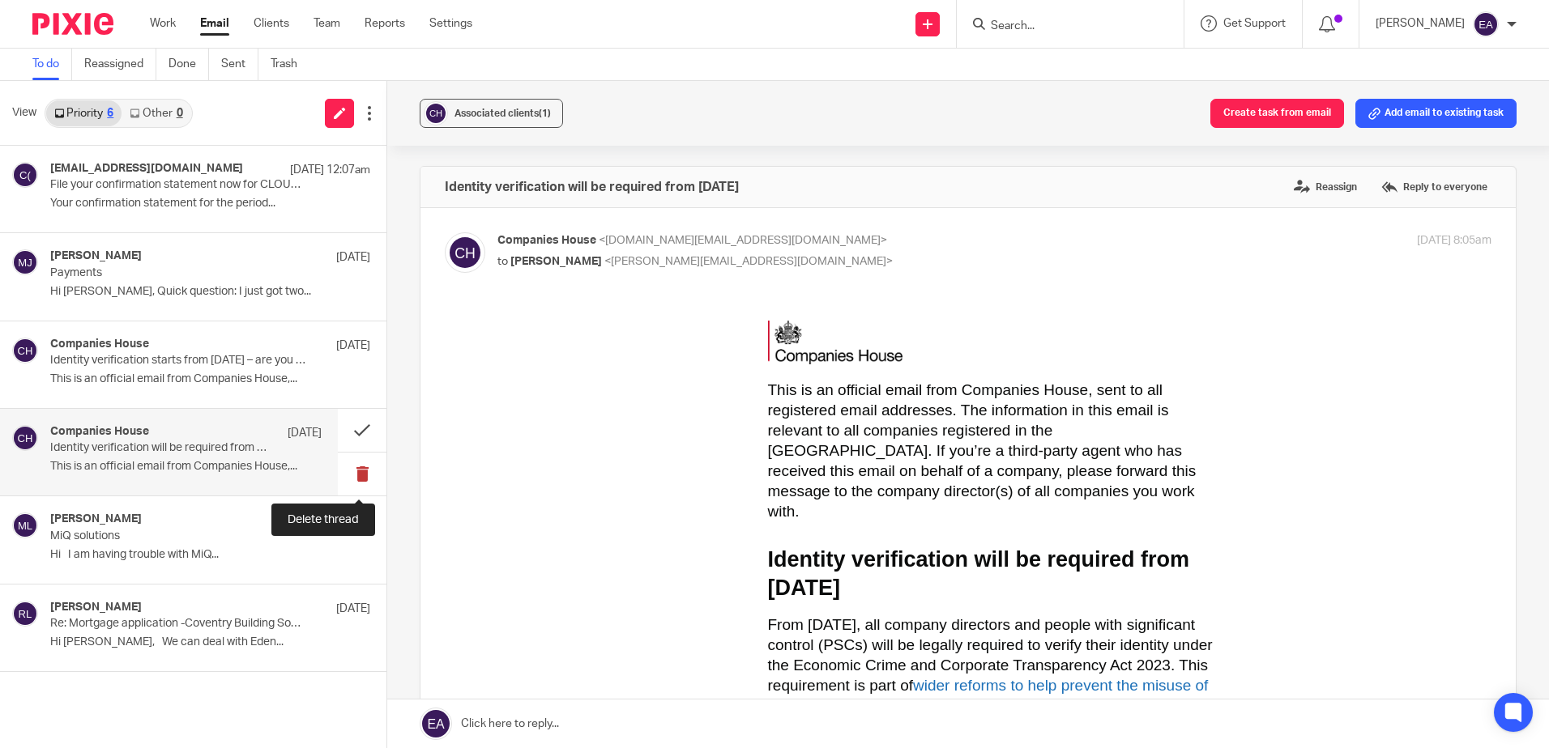
click at [360, 466] on button at bounding box center [362, 474] width 49 height 43
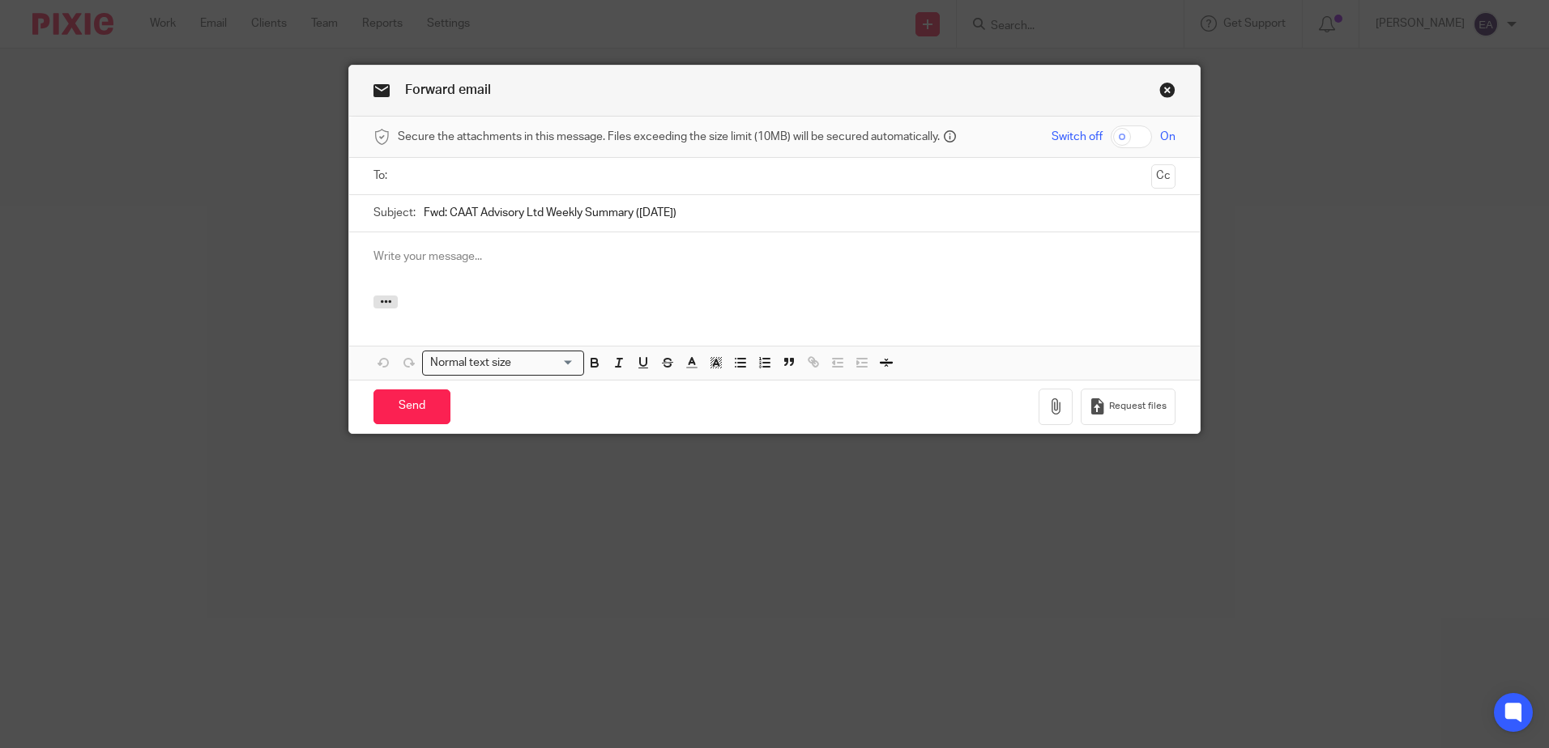
click at [432, 175] on input "text" at bounding box center [773, 176] width 740 height 19
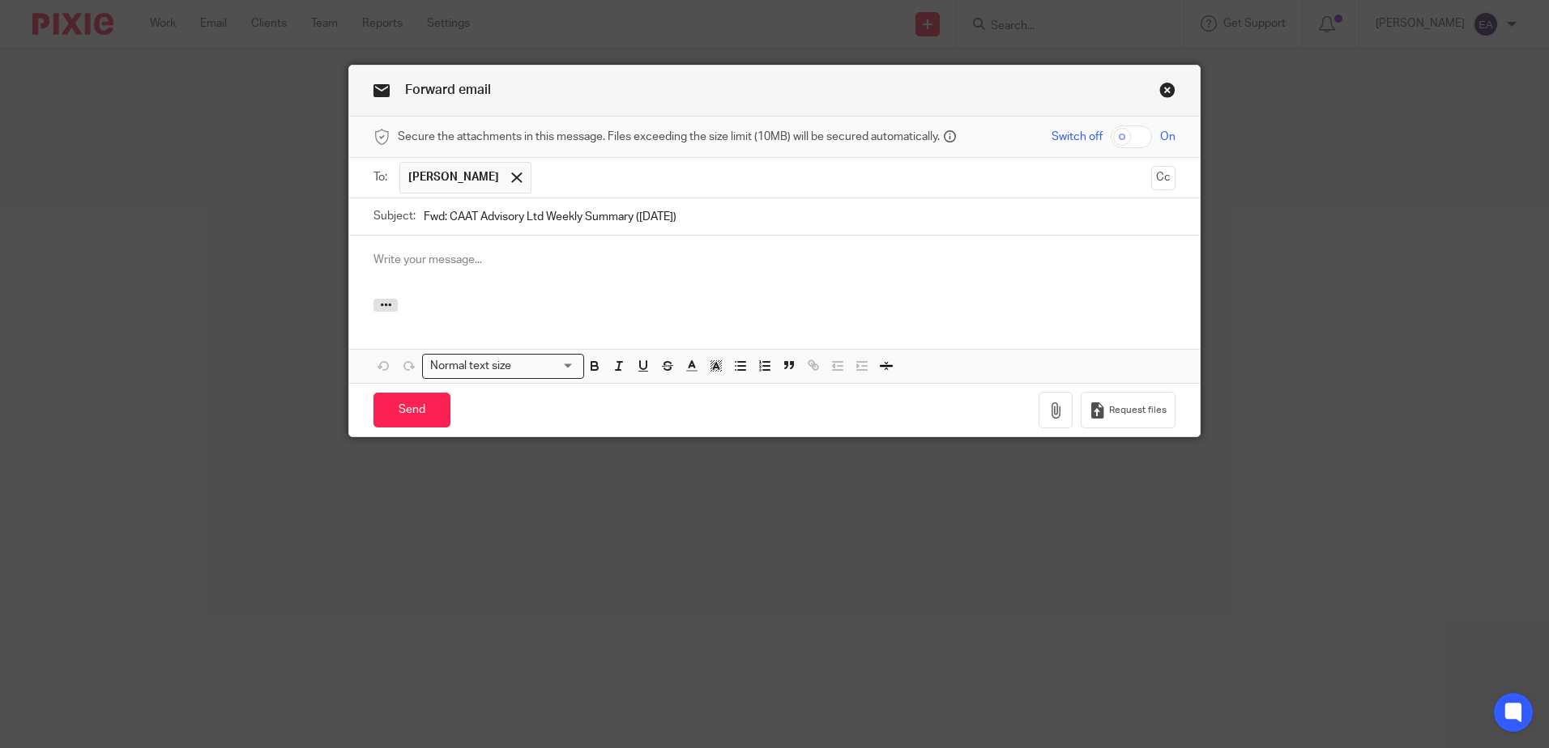
click at [560, 177] on input "text" at bounding box center [841, 178] width 605 height 32
click at [390, 255] on p at bounding box center [774, 260] width 802 height 16
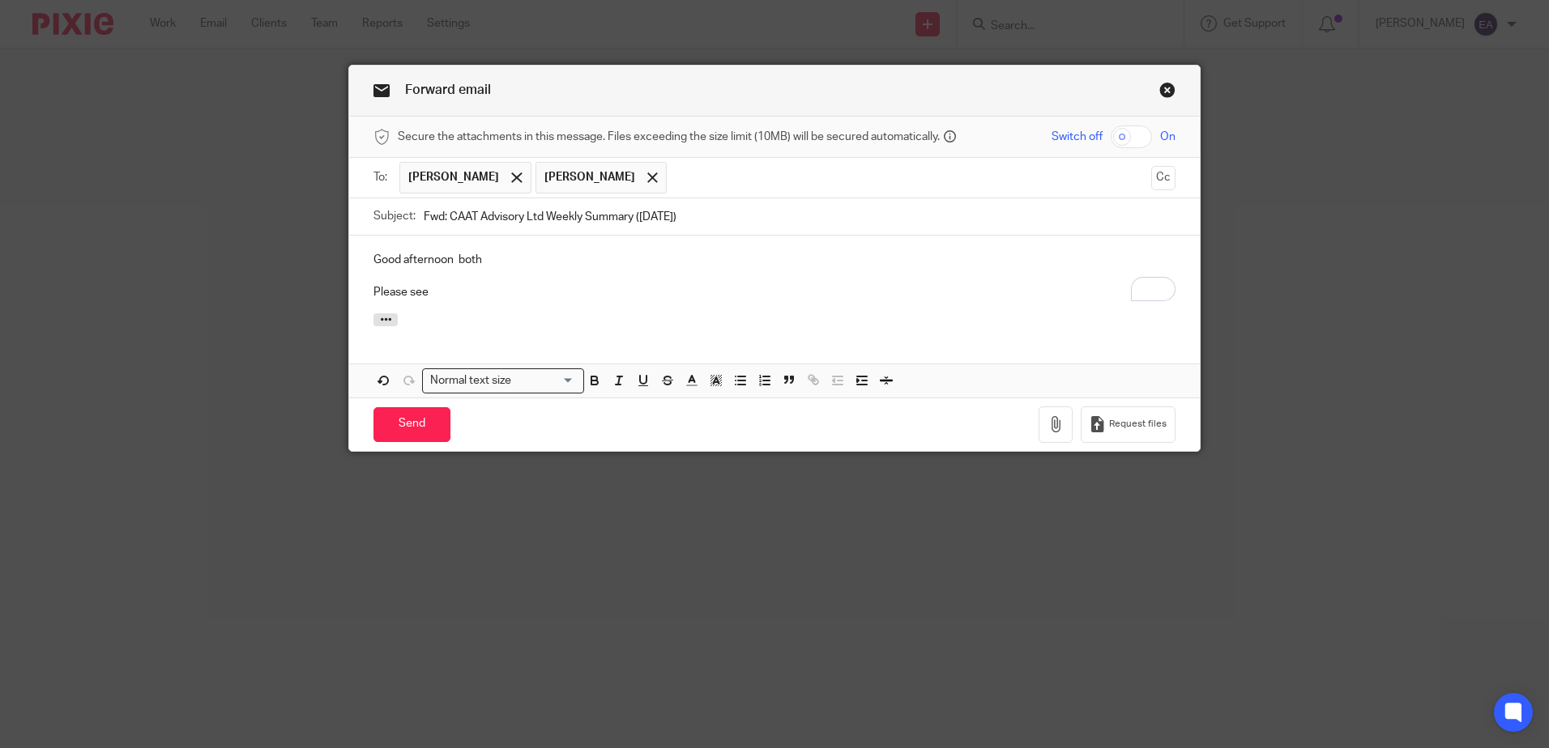
click at [491, 292] on p "Please see" at bounding box center [774, 292] width 802 height 16
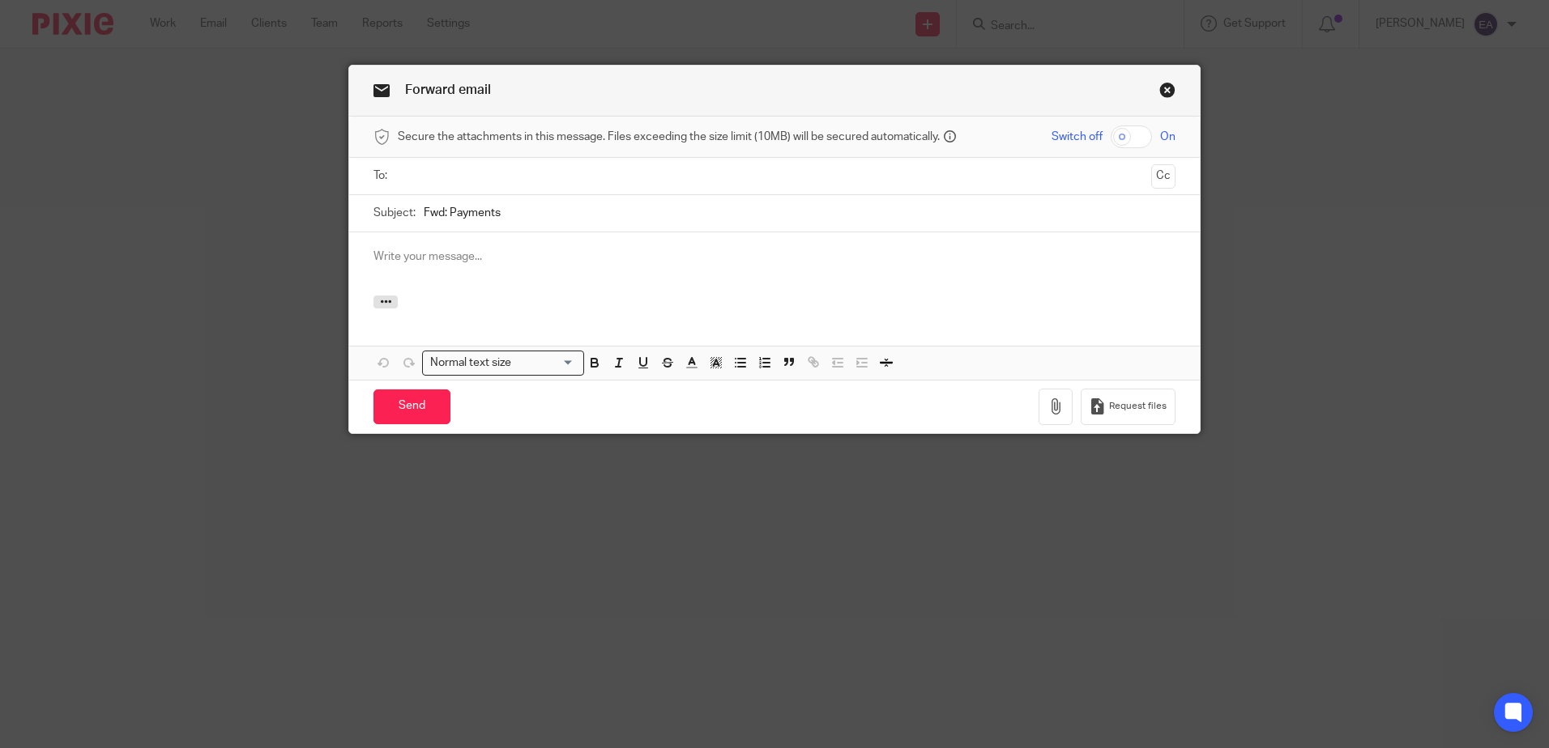
click at [528, 180] on input "text" at bounding box center [773, 176] width 740 height 19
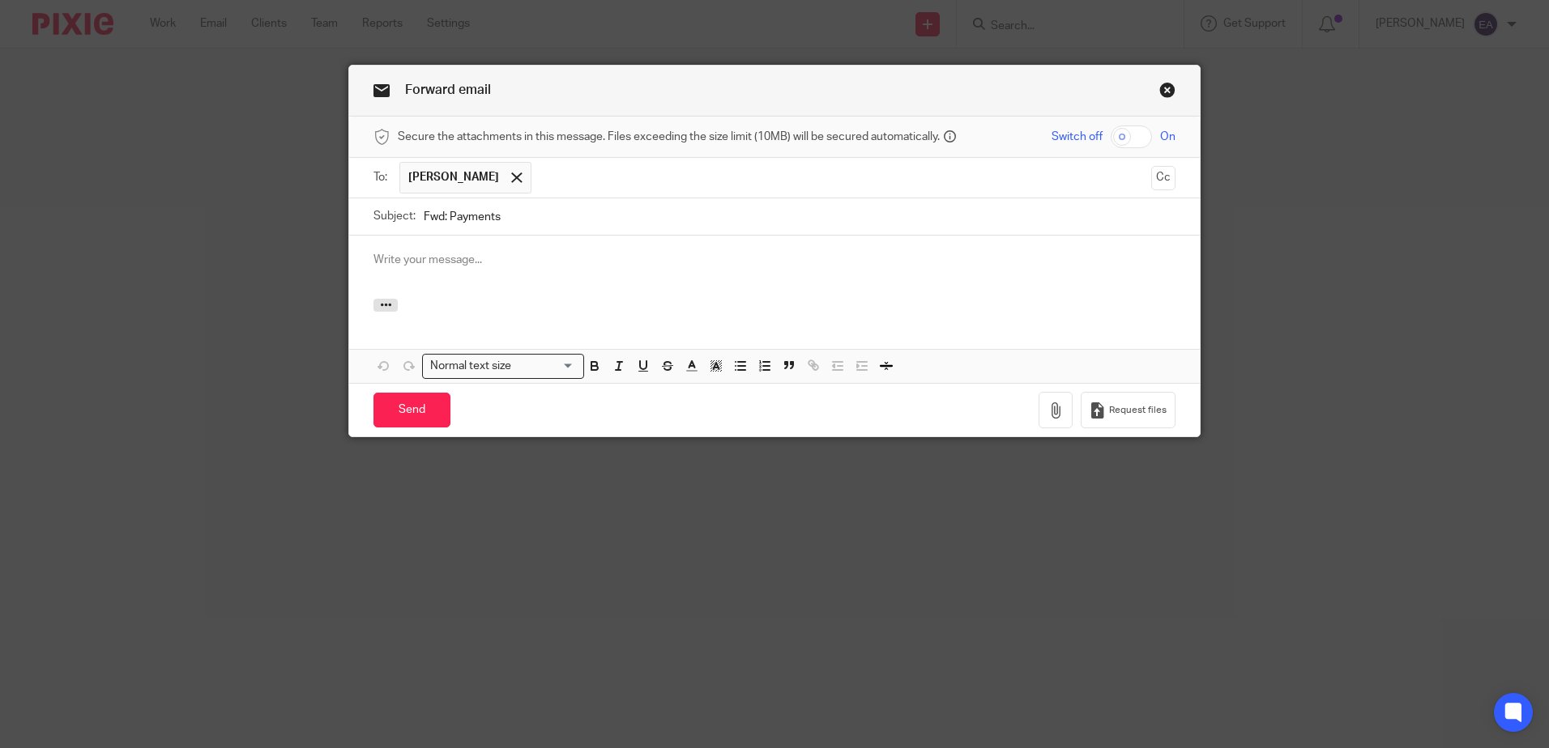
click at [415, 254] on p at bounding box center [774, 260] width 802 height 16
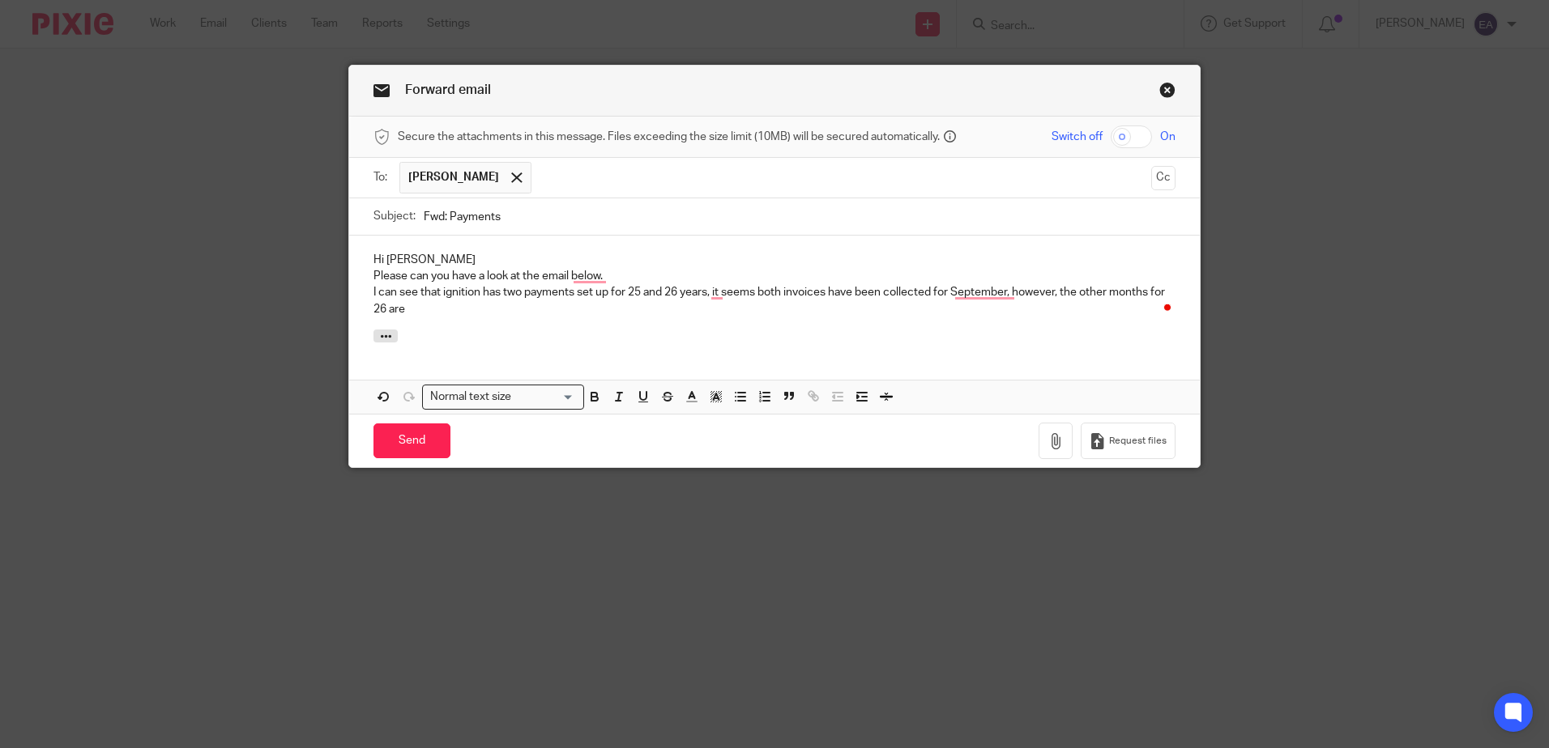
click at [407, 311] on p "I can see that ignition has two payments set up for 25 and 26 years, it seems b…" at bounding box center [774, 300] width 802 height 33
drag, startPoint x: 561, startPoint y: 316, endPoint x: 481, endPoint y: 312, distance: 79.5
click at [481, 312] on p "I can see that ignition has two payments set up for 25 and 26 years, it seems b…" at bounding box center [774, 300] width 802 height 33
click at [480, 313] on p "I can see that ignition has two payments set up for 25 and 26 years, it seems b…" at bounding box center [774, 300] width 802 height 33
click at [629, 307] on p "I can see that ignition has two payments set up for 25 and 26 years, it seems b…" at bounding box center [774, 300] width 802 height 33
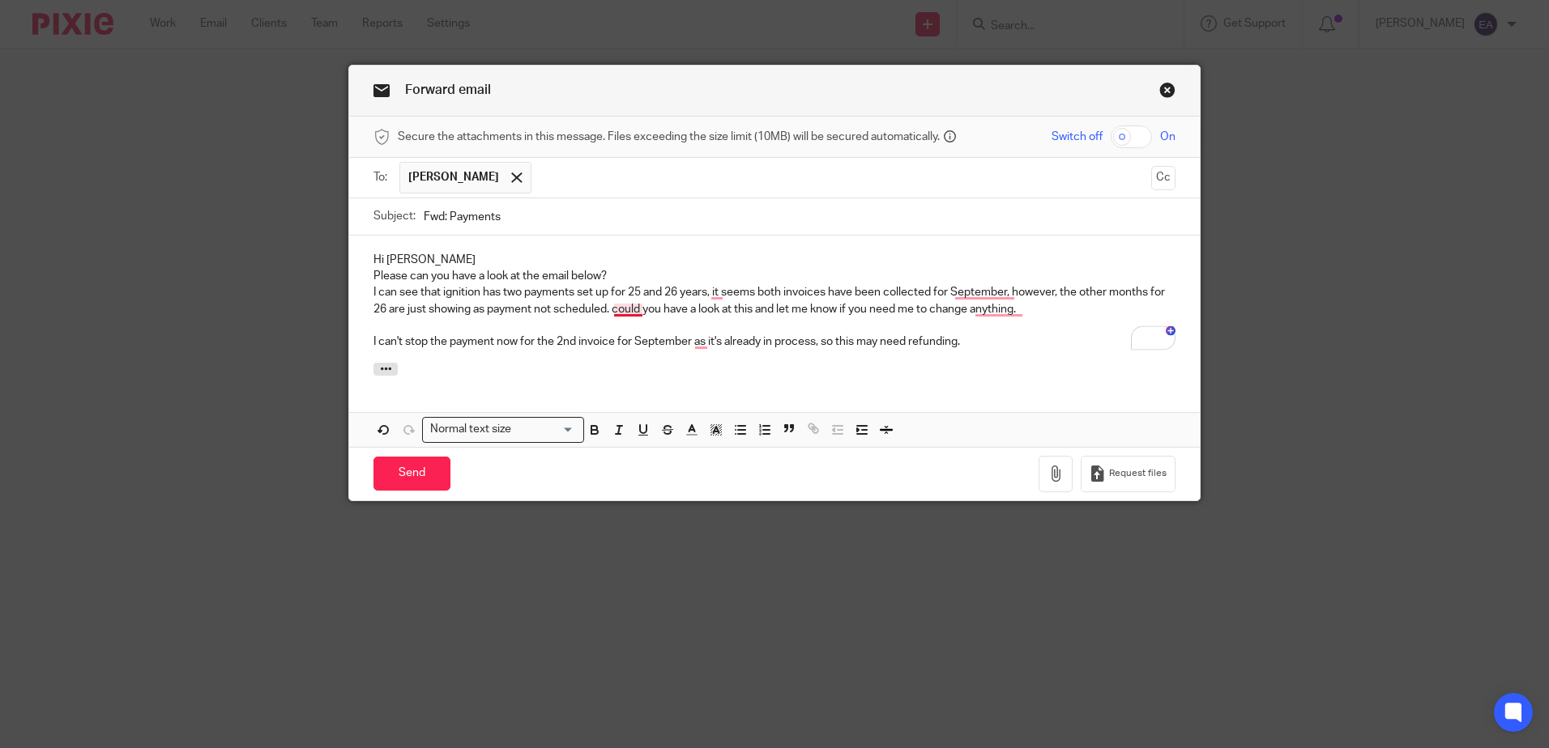
click at [629, 315] on p "I can see that ignition has two payments set up for 25 and 26 years, it seems b…" at bounding box center [774, 300] width 802 height 33
drag, startPoint x: 629, startPoint y: 315, endPoint x: 613, endPoint y: 312, distance: 16.5
click at [613, 312] on p "I can see that ignition has two payments set up for 25 and 26 years, it seems b…" at bounding box center [774, 300] width 802 height 33
click at [618, 313] on p "I can see that ignition has two payments set up for 25 and 26 years, it seems b…" at bounding box center [774, 300] width 802 height 33
click at [407, 471] on input "Send" at bounding box center [411, 474] width 77 height 35
